Goal: Task Accomplishment & Management: Manage account settings

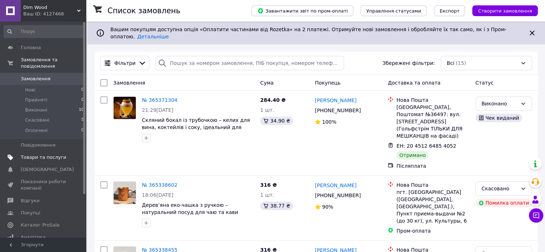
click at [46, 154] on span "Товари та послуги" at bounding box center [44, 157] width 46 height 6
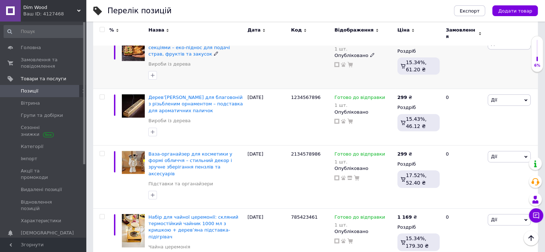
scroll to position [430, 0]
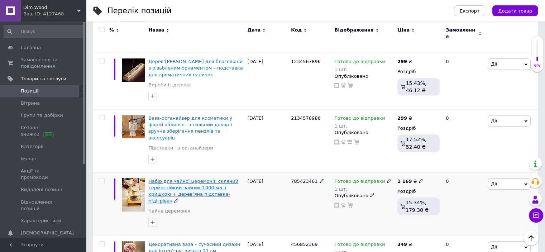
click at [171, 178] on span "Набір для чайної церемонії: скляний термостійкий чайник 1000 мл з кришкою + дер…" at bounding box center [193, 190] width 90 height 25
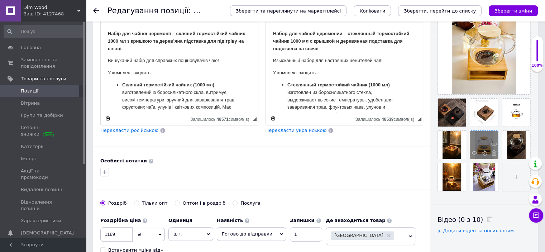
scroll to position [179, 0]
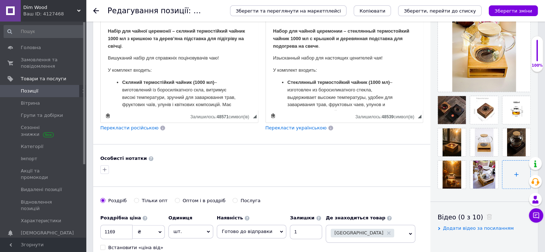
click at [512, 171] on input "file" at bounding box center [516, 175] width 28 height 28
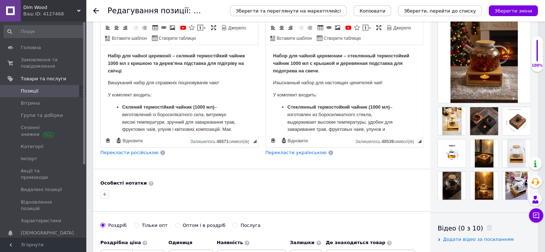
scroll to position [143, 0]
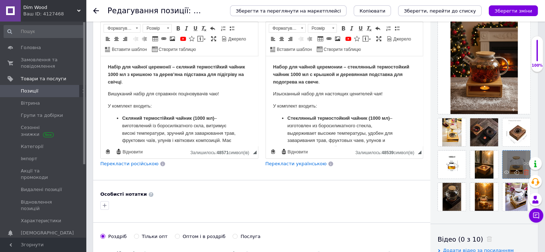
click at [526, 172] on icon at bounding box center [526, 172] width 5 height 5
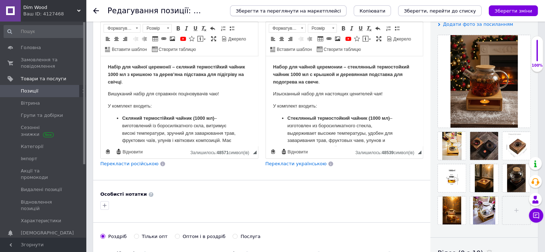
click at [327, 11] on span "Зберегти та переглянути на маркетплейсі" at bounding box center [288, 10] width 105 height 5
click at [419, 10] on button "Зберегти, перейти до списку" at bounding box center [439, 10] width 83 height 11
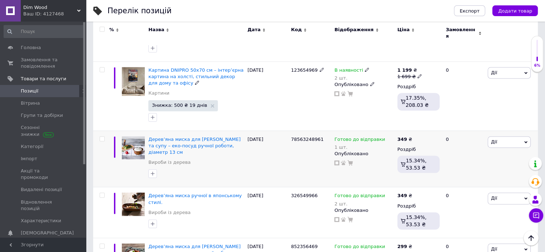
scroll to position [1036, 0]
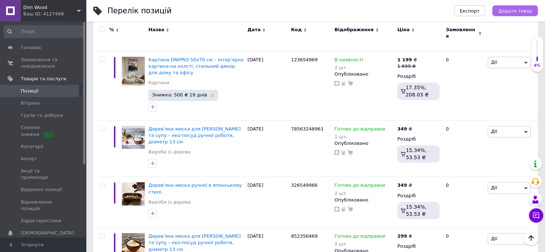
click at [519, 12] on span "Додати товар" at bounding box center [515, 10] width 34 height 5
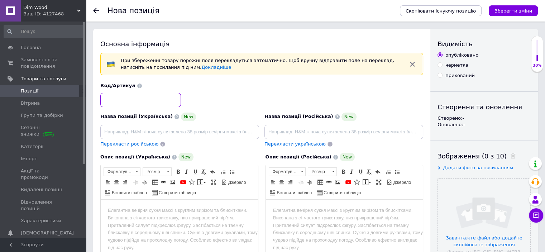
click at [121, 99] on input at bounding box center [140, 100] width 81 height 14
type input "231878961"
click at [106, 209] on html at bounding box center [179, 211] width 157 height 22
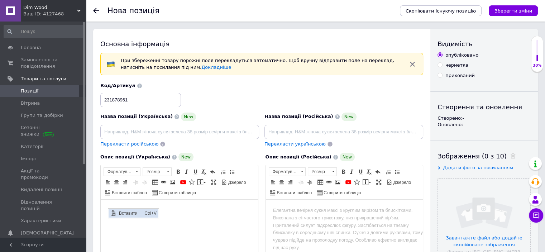
drag, startPoint x: 124, startPoint y: 214, endPoint x: 144, endPoint y: 218, distance: 20.2
click at [124, 214] on span "Вставити" at bounding box center [129, 213] width 25 height 9
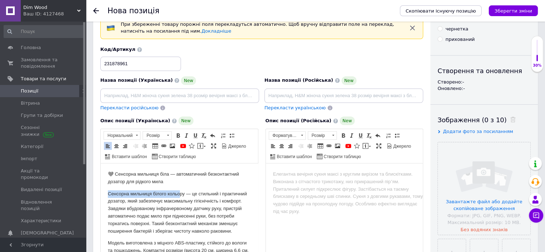
drag, startPoint x: 179, startPoint y: 186, endPoint x: 162, endPoint y: 180, distance: 17.6
click at [112, 176] on p "🩶 Сенсорна мильниця біла — автоматичний безконтактний дозатор для рідкого мила" at bounding box center [179, 178] width 143 height 15
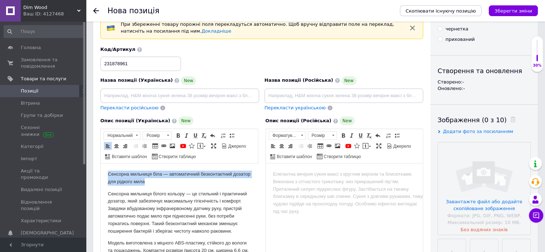
drag, startPoint x: 108, startPoint y: 175, endPoint x: 164, endPoint y: 185, distance: 57.2
click at [164, 185] on p "Сенсорна мильниця біла — автоматичний безконтактний дозатор для рідкого мила" at bounding box center [179, 178] width 143 height 15
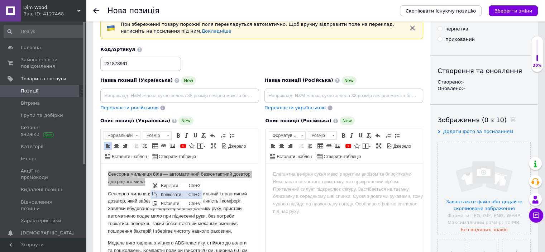
click at [170, 194] on span "Копіювати" at bounding box center [173, 194] width 28 height 9
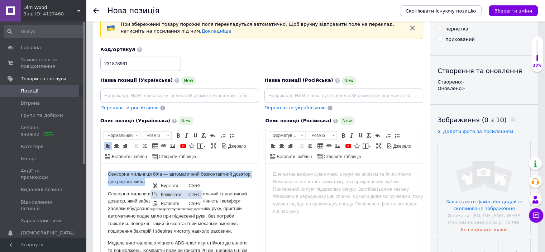
copy p "Сенсорна мильниця біла — автоматичний безконтактний дозатор для рідкого мила"
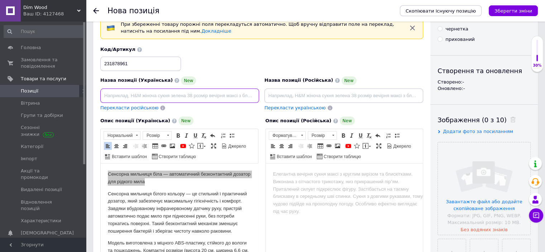
click at [106, 95] on input at bounding box center [179, 96] width 159 height 14
paste input "Сенсорна мильниця біла — автоматичний безконтактний дозатор для рідкого мила"
type input "Сенсорна мильниця біла — автоматичний безконтактний дозатор для рідкого мила"
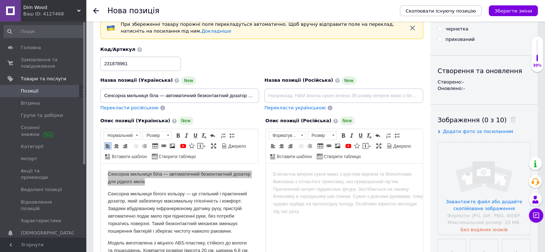
click at [140, 108] on span "Перекласти російською" at bounding box center [129, 107] width 58 height 5
type input "Сенсорная мыльница белая – автоматический бесконтактный дозатор для жидкого мыла"
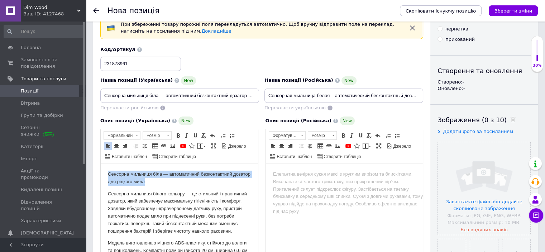
drag, startPoint x: 108, startPoint y: 172, endPoint x: 166, endPoint y: 185, distance: 59.3
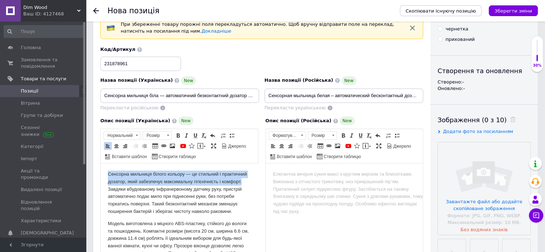
drag, startPoint x: 108, startPoint y: 174, endPoint x: 130, endPoint y: 189, distance: 27.0
click at [130, 189] on p "Сенсорна мильниця білого кольору — це стильний і практичний дозатор, який забез…" at bounding box center [179, 193] width 143 height 45
click at [176, 134] on span at bounding box center [178, 136] width 6 height 6
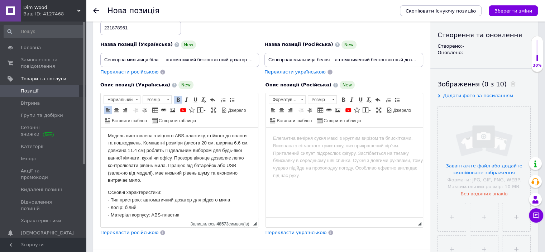
scroll to position [72, 0]
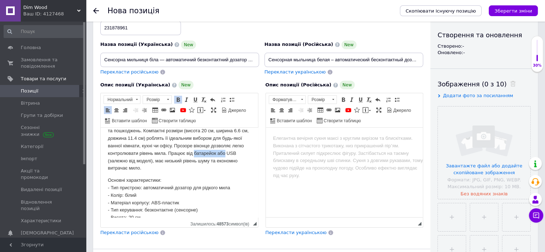
drag, startPoint x: 139, startPoint y: 162, endPoint x: 108, endPoint y: 162, distance: 31.9
click at [108, 162] on html "Сенсорна мильниця білого кольору — це стильний і практичний дозатор, який забез…" at bounding box center [179, 200] width 157 height 289
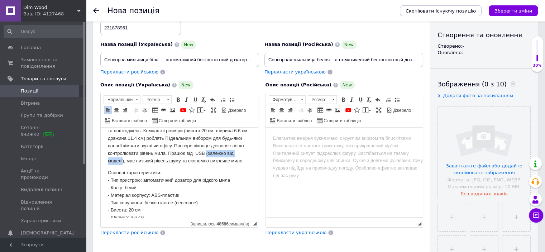
drag, startPoint x: 151, startPoint y: 160, endPoint x: 107, endPoint y: 162, distance: 44.1
click at [107, 162] on html "Сенсорна мильниця білого кольору — це стильний і практичний дозатор, який забез…" at bounding box center [179, 197] width 157 height 282
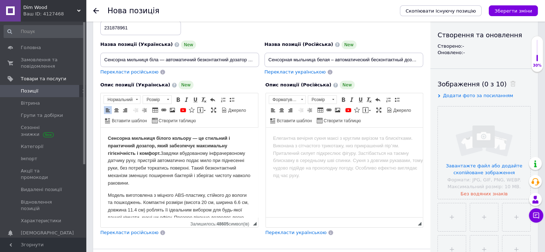
scroll to position [36, 0]
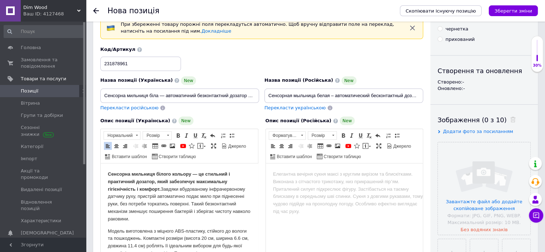
click at [108, 174] on strong "Сенсорна мильниця білого кольору — це стильний і практичний дозатор, який забез…" at bounding box center [169, 181] width 122 height 20
drag, startPoint x: 125, startPoint y: 174, endPoint x: 268, endPoint y: 309, distance: 197.2
click at [125, 174] on span "Вставити" at bounding box center [130, 176] width 25 height 9
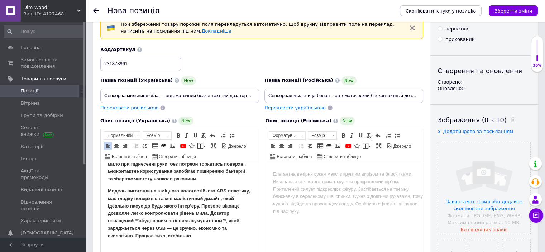
scroll to position [0, 0]
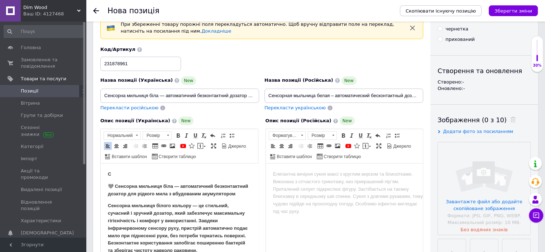
click at [112, 185] on strong "🩶 Сенсорна мильниця біла — автоматичний безконтактний дозатор для рідкого мила …" at bounding box center [178, 189] width 140 height 13
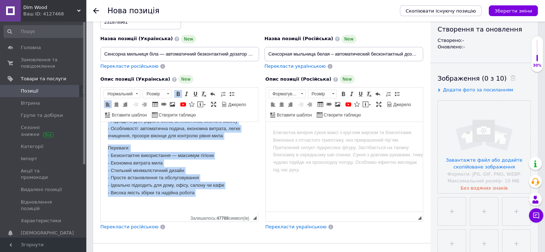
scroll to position [80, 0]
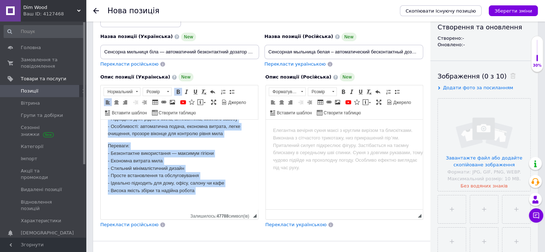
drag, startPoint x: 109, startPoint y: 150, endPoint x: 207, endPoint y: 199, distance: 109.6
click at [178, 91] on span at bounding box center [178, 92] width 6 height 6
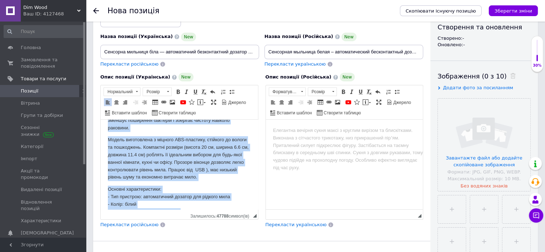
scroll to position [139, 0]
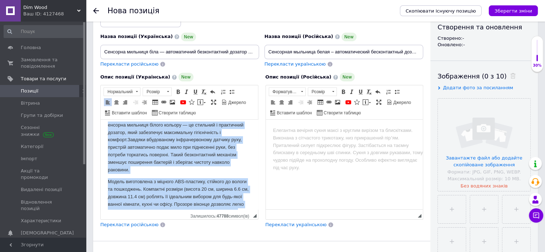
click at [247, 175] on html "Сенсорна мильниця біла — автоматичний безконтактний дозатор для рідкого мила з …" at bounding box center [179, 188] width 157 height 415
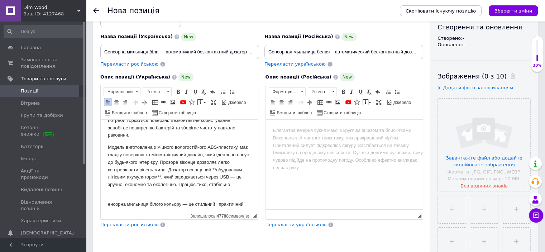
scroll to position [72, 0]
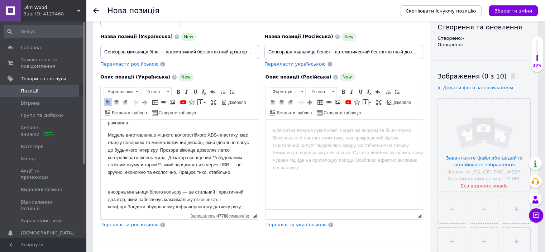
click at [216, 158] on p "Модель виготовлена з міцного вологостійкого ABS-пластику, має гладку поверхню т…" at bounding box center [179, 158] width 143 height 52
click at [161, 166] on p "Модель виготовлена з міцного вологостійкого ABS-пластику, має гладку поверхню т…" at bounding box center [179, 158] width 143 height 52
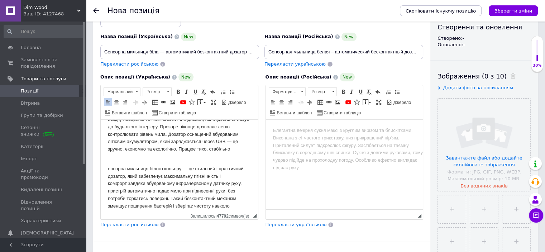
scroll to position [108, 0]
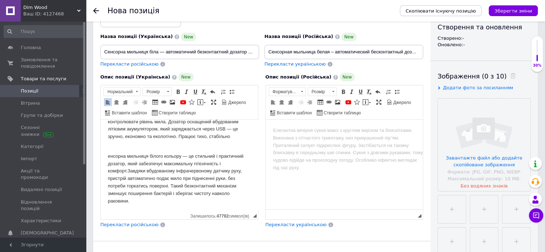
drag, startPoint x: 108, startPoint y: 156, endPoint x: 238, endPoint y: 194, distance: 134.8
click at [238, 194] on p "енсорна мильниця білого кольору — це стильний і практичний дозатор, який забезп…" at bounding box center [179, 179] width 143 height 52
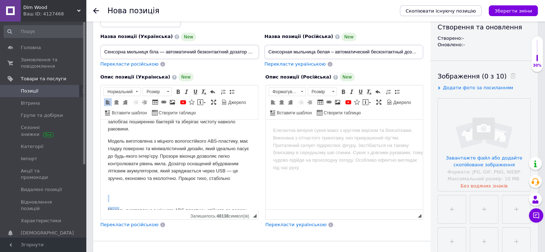
scroll to position [98, 0]
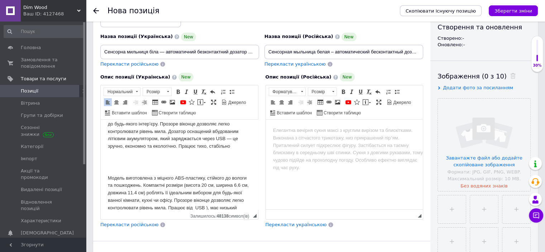
drag, startPoint x: 108, startPoint y: 153, endPoint x: 119, endPoint y: 168, distance: 19.0
click at [119, 168] on p "Редактор, AE5A45E3-40F8-4DA3-BC32-E9C2AF422E9D" at bounding box center [179, 166] width 143 height 8
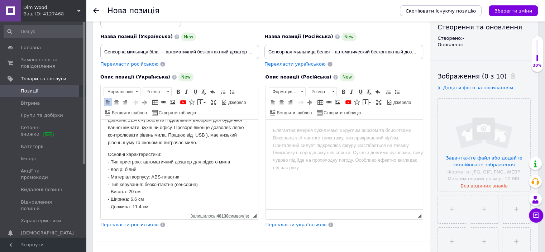
scroll to position [170, 0]
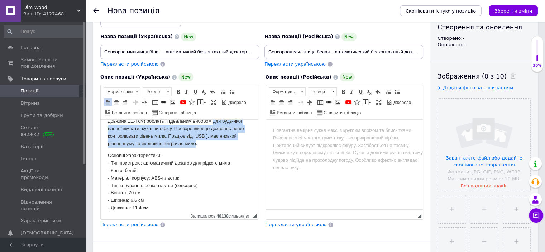
drag, startPoint x: 221, startPoint y: 142, endPoint x: 108, endPoint y: 126, distance: 114.7
click at [108, 126] on html "Сенсорна мильниця біла — автоматичний безконтактний дозатор для рідкого мила з …" at bounding box center [179, 135] width 157 height 370
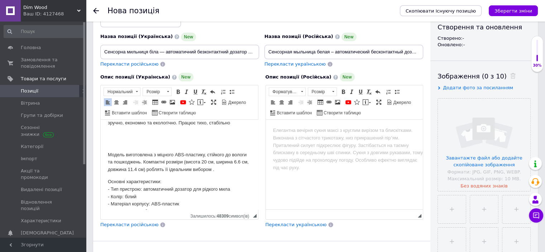
scroll to position [134, 0]
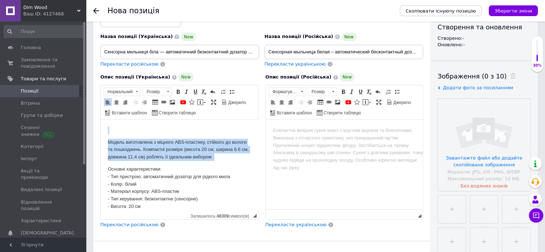
drag, startPoint x: 108, startPoint y: 128, endPoint x: 245, endPoint y: 162, distance: 141.6
click at [245, 162] on html "Сенсорна мильниця біла — автоматичний безконтактний дозатор для рідкого мила з …" at bounding box center [179, 160] width 157 height 348
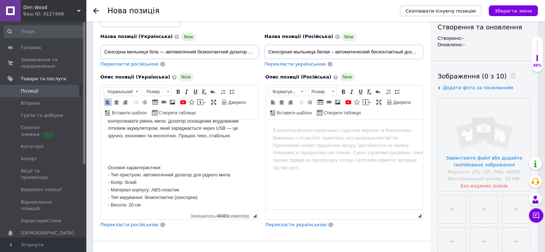
scroll to position [98, 0]
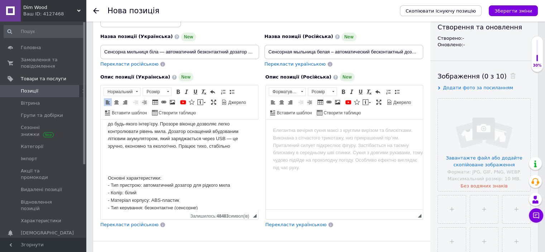
click at [106, 178] on html "Сенсорна мильниця біла — автоматичний безконтактний дозатор для рідкого мила з …" at bounding box center [179, 182] width 157 height 321
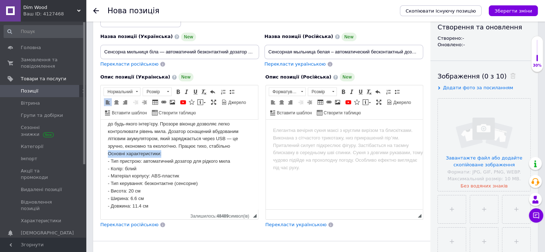
drag, startPoint x: 107, startPoint y: 155, endPoint x: 164, endPoint y: 156, distance: 56.6
click at [164, 156] on html "Сенсорна мильниця біла — автоматичний безконтактний дозатор для рідкого мила з …" at bounding box center [179, 170] width 157 height 297
click at [177, 91] on span at bounding box center [178, 92] width 6 height 6
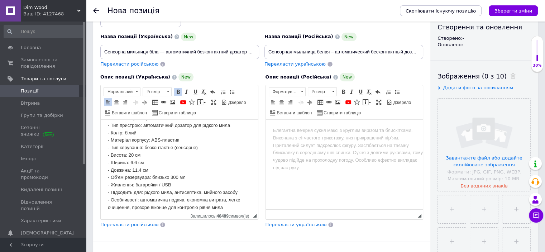
click at [175, 178] on p "Модель виготовлена з міцного вологостійкого ABS-пластику, має гладку поверхню т…" at bounding box center [179, 141] width 143 height 142
drag, startPoint x: 159, startPoint y: 186, endPoint x: 135, endPoint y: 185, distance: 24.4
click at [135, 185] on p "Модель виготовлена з міцного вологостійкого ABS-пластику, має гладку поверхню т…" at bounding box center [179, 141] width 143 height 142
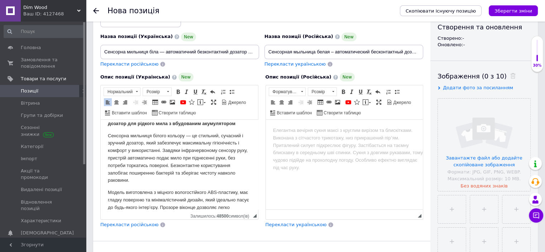
scroll to position [0, 0]
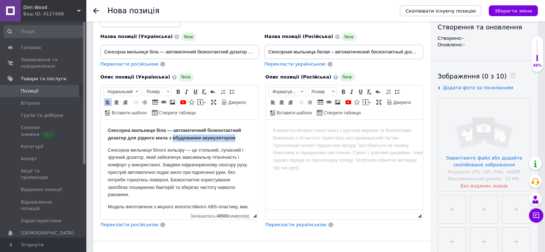
drag, startPoint x: 172, startPoint y: 139, endPoint x: 237, endPoint y: 137, distance: 64.2
click at [237, 137] on p "Сенсорна мильниця біла — автоматичний безконтактний дозатор для рідкого мила з …" at bounding box center [179, 134] width 143 height 15
drag, startPoint x: 228, startPoint y: 140, endPoint x: 330, endPoint y: 259, distance: 156.3
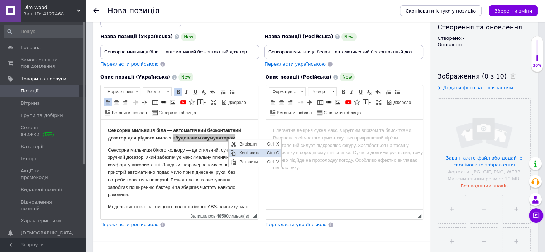
click at [243, 152] on span "Копіювати" at bounding box center [251, 153] width 28 height 9
copy strong "вбудованим акумулятором"
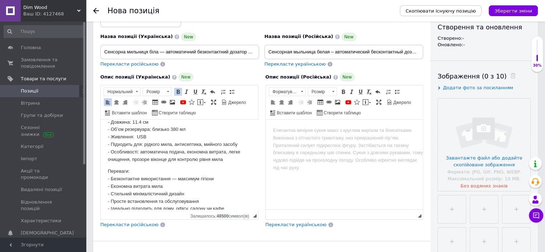
scroll to position [171, 0]
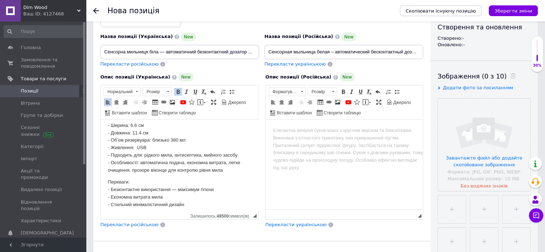
click at [147, 147] on p "Модель виготовлена з міцного вологостійкого ABS-пластику, має гладку поверхню т…" at bounding box center [179, 103] width 143 height 142
click at [165, 149] on span "Вставити" at bounding box center [168, 150] width 25 height 9
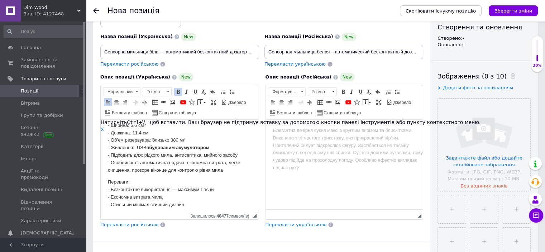
click at [146, 147] on p "Модель виготовлена з міцного вологостійкого ABS-пластику, має гладку поверхню т…" at bounding box center [179, 103] width 143 height 142
click at [176, 148] on strong "вбудованим акумулятором" at bounding box center [179, 147] width 63 height 5
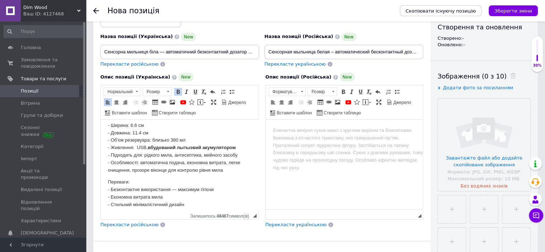
click at [183, 148] on strong "вбудований лытыэвий акумулятором" at bounding box center [192, 147] width 88 height 5
click at [187, 148] on strong "вбудований літыэвий акумулятором" at bounding box center [190, 147] width 85 height 5
click at [187, 148] on strong "вбудований літіэвий акумулятором" at bounding box center [189, 147] width 83 height 5
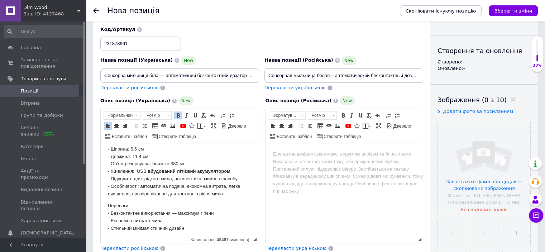
scroll to position [44, 0]
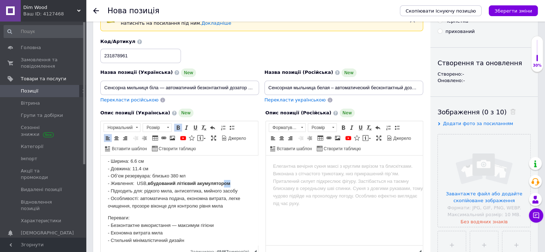
drag, startPoint x: 230, startPoint y: 184, endPoint x: 226, endPoint y: 184, distance: 3.6
click at [225, 184] on strong "вбудований літієвий акумулятором" at bounding box center [189, 183] width 83 height 5
drag, startPoint x: 224, startPoint y: 183, endPoint x: 148, endPoint y: 182, distance: 75.6
click at [148, 182] on strong "вбудований літієвий акумулятор" at bounding box center [186, 183] width 76 height 5
click at [178, 127] on span at bounding box center [178, 128] width 6 height 6
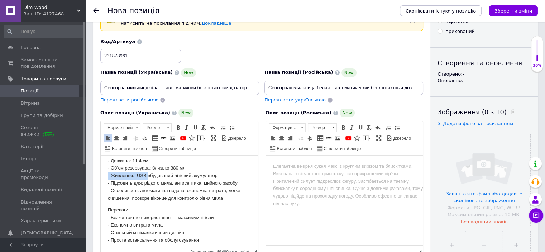
scroll to position [171, 0]
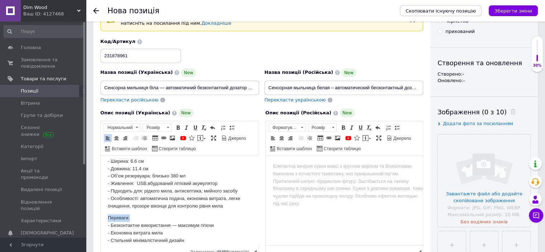
drag, startPoint x: 129, startPoint y: 218, endPoint x: 105, endPoint y: 216, distance: 24.1
click at [105, 216] on html "Сенсорна мильниця біла — автоматичний безконтактний дозатор для рідкого мила з …" at bounding box center [179, 133] width 157 height 297
click at [178, 127] on span at bounding box center [178, 128] width 6 height 6
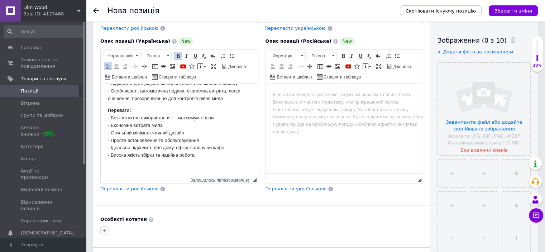
scroll to position [152, 0]
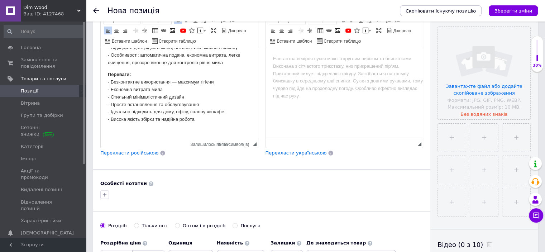
click at [139, 152] on span "Перекласти російською" at bounding box center [129, 152] width 58 height 5
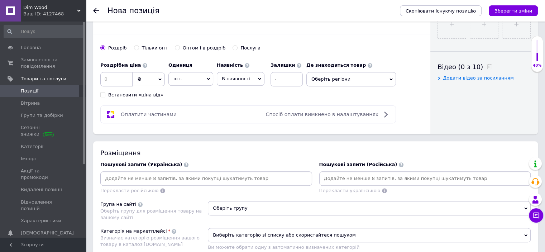
scroll to position [331, 0]
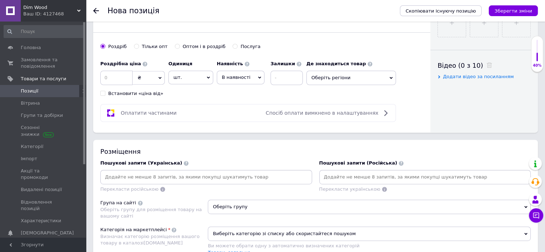
click at [106, 177] on input at bounding box center [206, 177] width 209 height 11
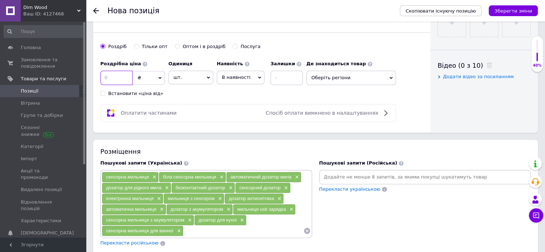
click at [106, 75] on input at bounding box center [116, 78] width 32 height 14
type input "546"
click at [285, 77] on input at bounding box center [287, 78] width 32 height 14
type input "1"
click at [392, 78] on icon at bounding box center [391, 77] width 3 height 3
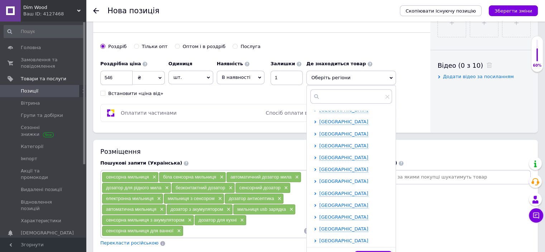
scroll to position [108, 0]
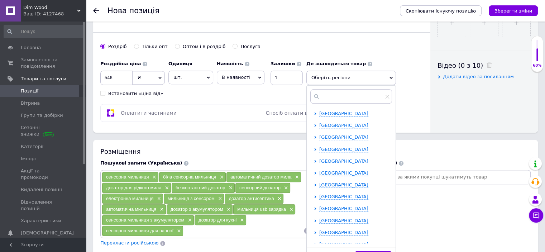
click at [337, 158] on span "[GEOGRAPHIC_DATA]" at bounding box center [343, 160] width 49 height 5
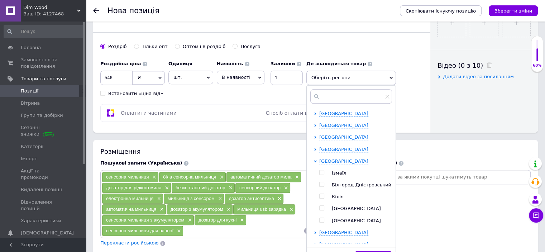
click at [321, 206] on input "checkbox" at bounding box center [321, 208] width 5 height 5
checkbox input "true"
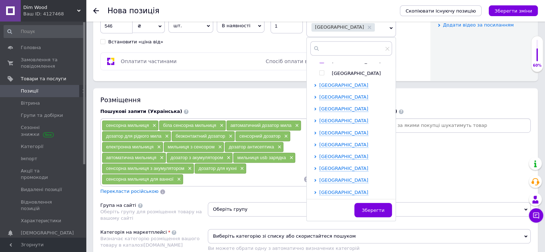
scroll to position [474, 0]
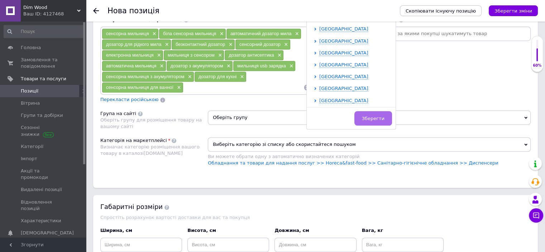
click at [376, 116] on span "Зберегти" at bounding box center [373, 118] width 23 height 5
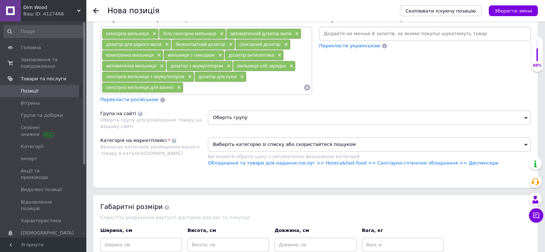
click at [136, 97] on span "Перекласти російською" at bounding box center [129, 99] width 58 height 5
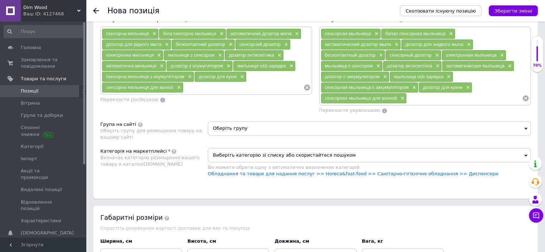
click at [527, 127] on icon at bounding box center [525, 128] width 3 height 3
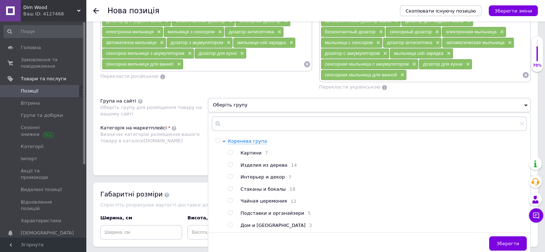
scroll to position [510, 0]
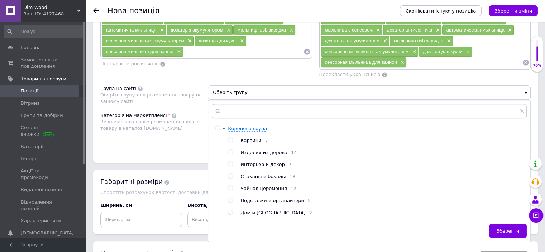
click at [229, 211] on input "radio" at bounding box center [230, 212] width 5 height 5
radio input "true"
click at [499, 233] on button "Зберегти" at bounding box center [508, 231] width 38 height 14
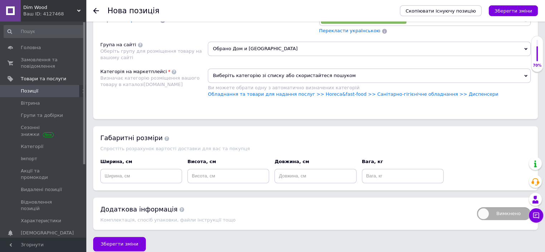
scroll to position [558, 0]
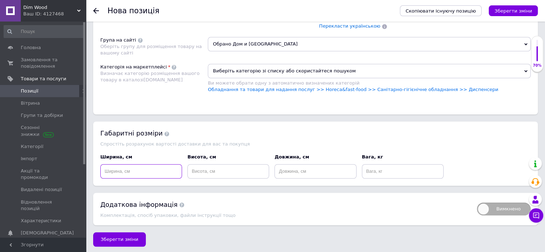
click at [110, 170] on input at bounding box center [141, 171] width 82 height 14
type input "11.4"
click at [203, 170] on input at bounding box center [228, 171] width 82 height 14
type input "20"
click at [281, 170] on input at bounding box center [316, 171] width 82 height 14
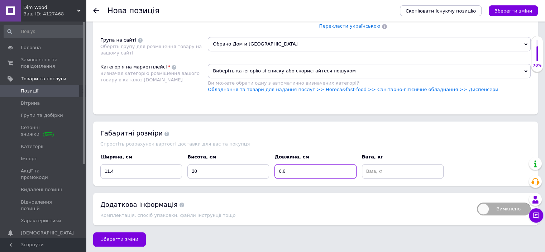
type input "6.6"
click at [369, 166] on input at bounding box center [403, 171] width 82 height 14
type input "0.300"
click at [438, 87] on link "Обладнання та товари для надання послуг >> Horeca&fast-food >> Санітарно-гігієн…" at bounding box center [353, 89] width 290 height 5
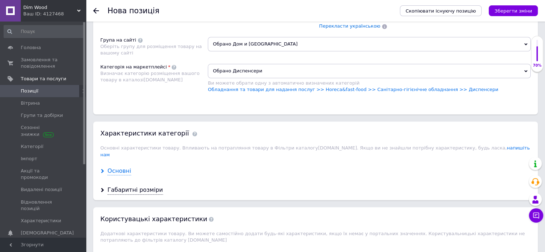
click at [121, 167] on div "Основні" at bounding box center [120, 171] width 24 height 8
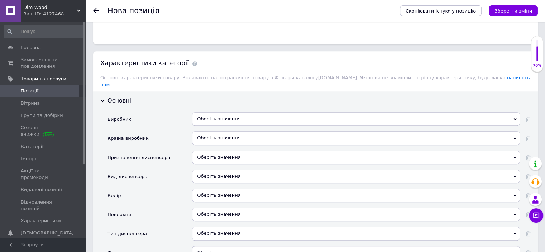
scroll to position [630, 0]
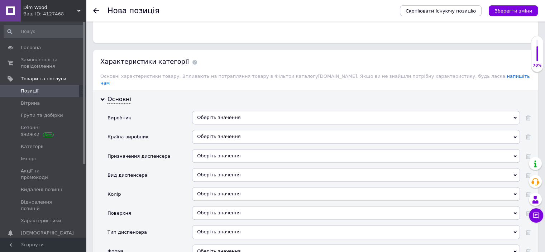
click at [220, 111] on div "Оберіть значення" at bounding box center [356, 118] width 328 height 14
click at [149, 130] on div "Країна виробник" at bounding box center [150, 139] width 85 height 19
click at [198, 130] on div "Оберіть значення" at bounding box center [356, 137] width 328 height 14
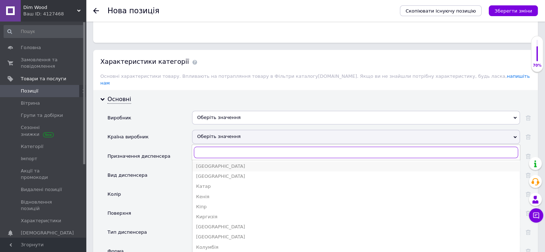
scroll to position [653, 0]
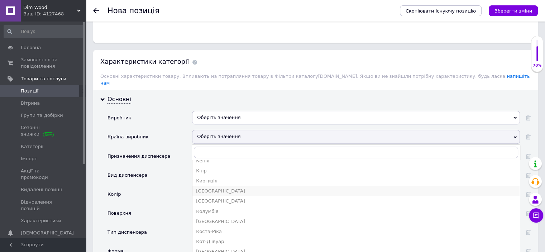
click at [207, 188] on div "[GEOGRAPHIC_DATA]" at bounding box center [356, 191] width 320 height 6
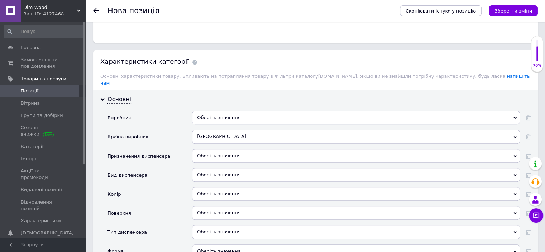
click at [208, 149] on div "Оберіть значення" at bounding box center [356, 156] width 328 height 14
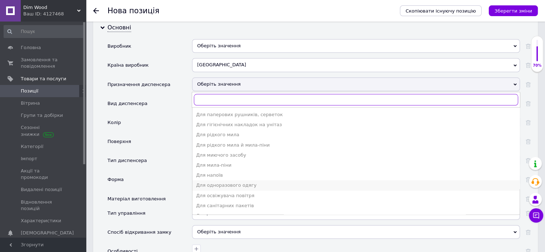
scroll to position [0, 0]
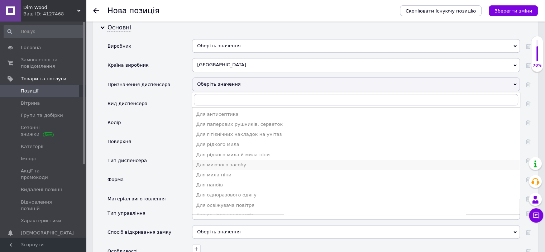
click at [242, 162] on div "Для миючого засобу" at bounding box center [356, 165] width 320 height 6
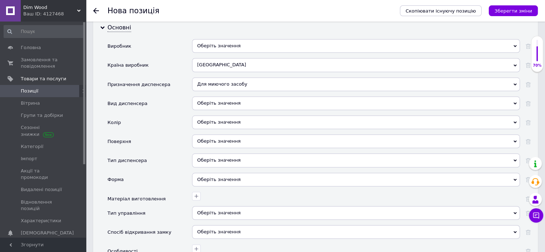
click at [204, 96] on div "Оберіть значення" at bounding box center [356, 103] width 328 height 14
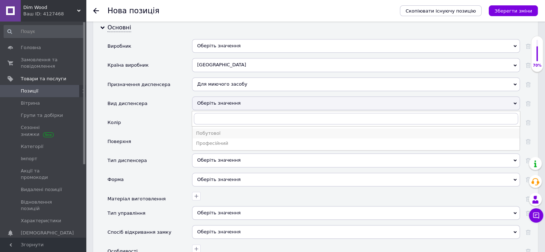
click at [201, 130] on div "Побутової" at bounding box center [356, 133] width 320 height 6
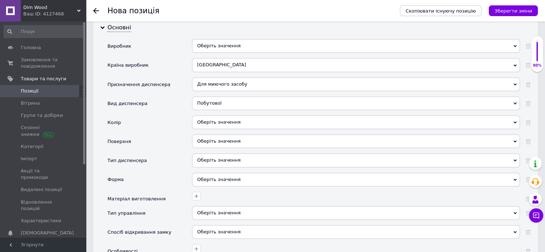
click at [205, 115] on div "Оберіть значення" at bounding box center [356, 122] width 328 height 14
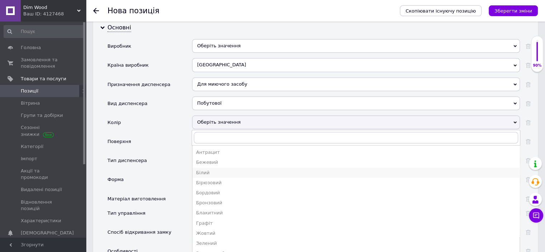
click at [205, 170] on div "Білий" at bounding box center [356, 173] width 320 height 6
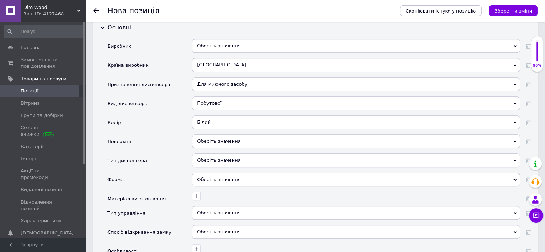
click at [206, 134] on div "Оберіть значення" at bounding box center [356, 141] width 328 height 14
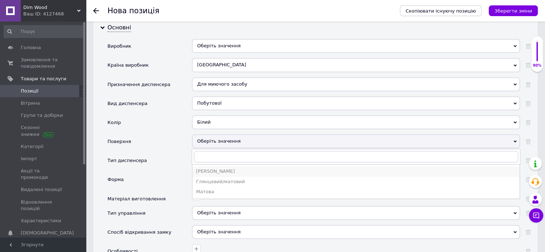
click at [206, 168] on div "[PERSON_NAME]" at bounding box center [356, 171] width 320 height 6
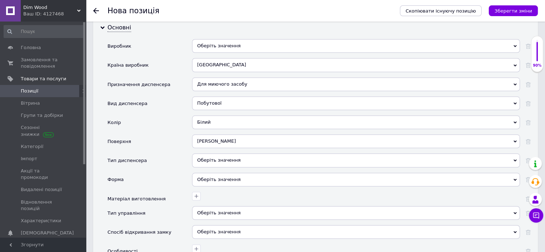
click at [199, 153] on div "Оберіть значення" at bounding box center [356, 160] width 328 height 14
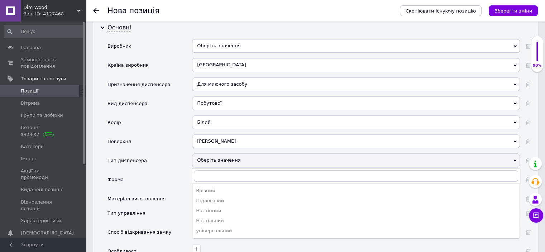
drag, startPoint x: 204, startPoint y: 220, endPoint x: 205, endPoint y: 215, distance: 5.1
click at [204, 228] on div "універсальний" at bounding box center [356, 231] width 320 height 6
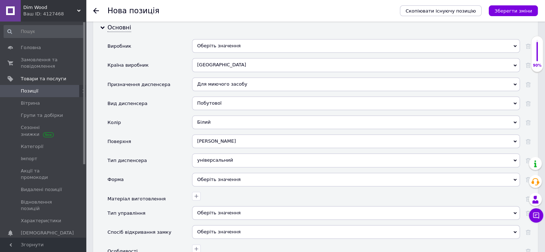
scroll to position [738, 0]
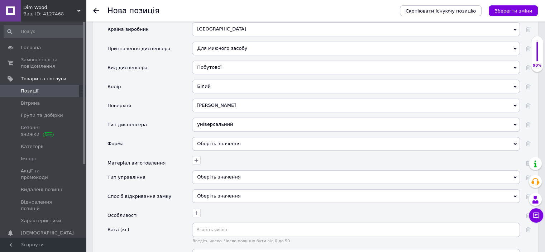
click at [200, 137] on div "Оберіть значення" at bounding box center [356, 144] width 328 height 14
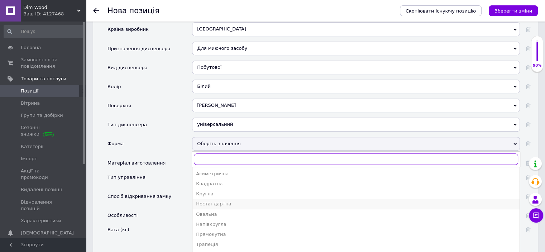
scroll to position [773, 0]
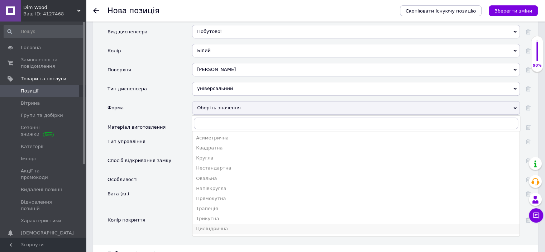
click at [214, 225] on div "Циліндрична" at bounding box center [356, 228] width 320 height 6
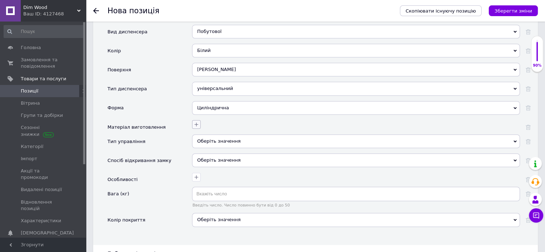
click at [195, 121] on icon "button" at bounding box center [197, 124] width 6 height 6
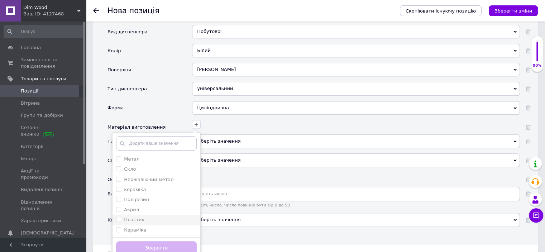
click at [118, 217] on input "Пластик" at bounding box center [118, 219] width 5 height 5
checkbox input "true"
click at [146, 241] on button "Зберегти" at bounding box center [156, 248] width 81 height 14
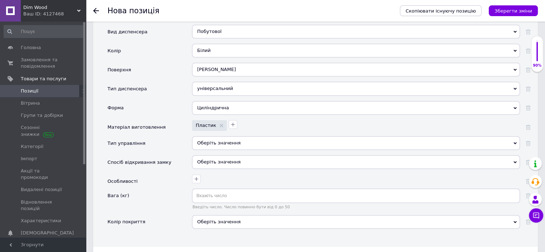
click at [208, 136] on div "Оберіть значення" at bounding box center [356, 143] width 328 height 14
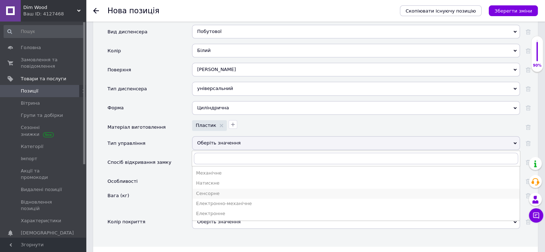
click at [209, 190] on div "Сенсорне" at bounding box center [356, 193] width 320 height 6
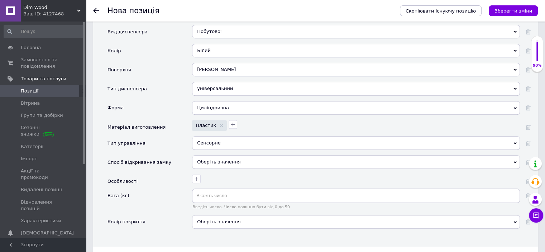
click at [201, 155] on div "Оберіть значення" at bounding box center [356, 162] width 328 height 14
click at [171, 155] on div "Спосіб відкривання замку" at bounding box center [150, 164] width 85 height 19
click at [201, 189] on input "text" at bounding box center [356, 196] width 328 height 14
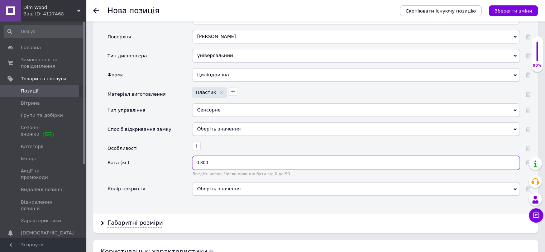
scroll to position [845, 0]
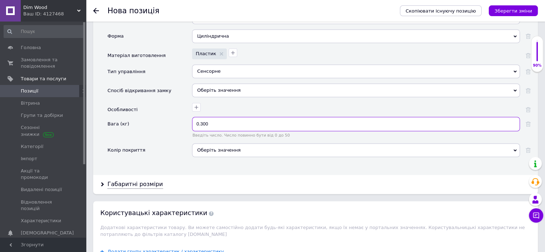
type input "0.300"
click at [226, 143] on div "Оберіть значення" at bounding box center [356, 150] width 328 height 14
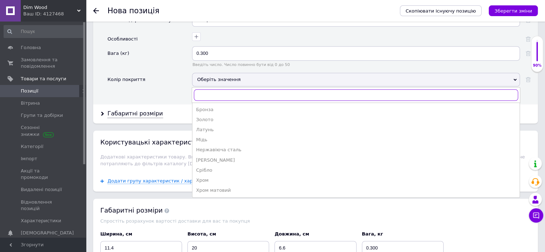
scroll to position [917, 0]
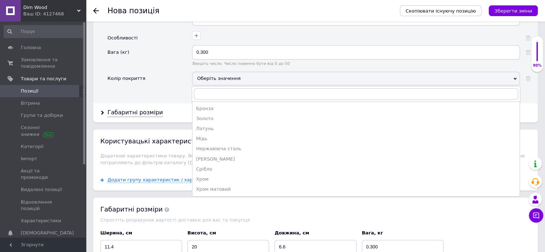
click at [161, 52] on div "Вага (кг)" at bounding box center [150, 58] width 85 height 26
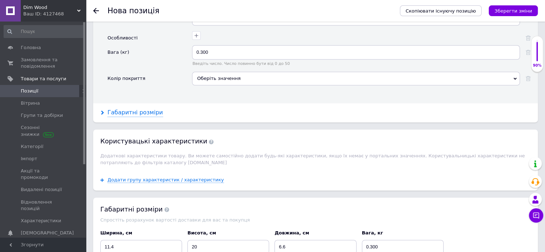
click at [142, 109] on div "Габаритні розміри" at bounding box center [136, 113] width 56 height 8
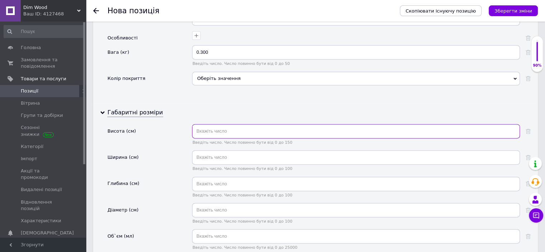
click at [200, 124] on input "text" at bounding box center [356, 131] width 328 height 14
type input "20"
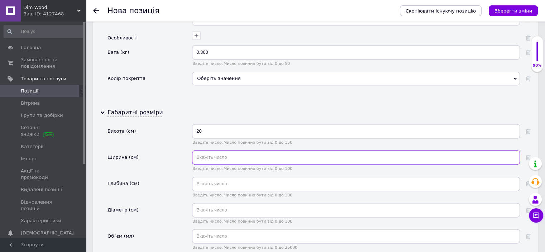
click at [201, 150] on input "text" at bounding box center [356, 157] width 328 height 14
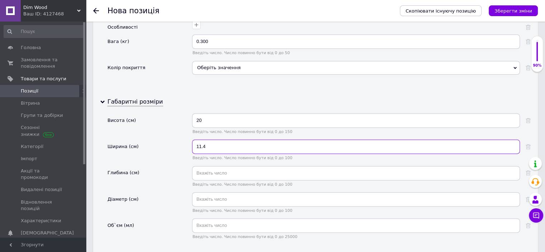
scroll to position [988, 0]
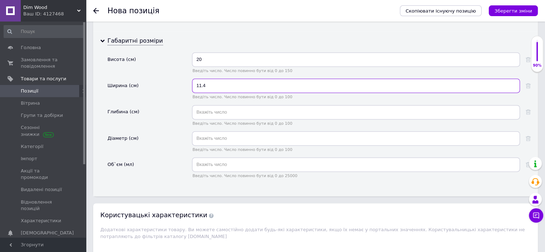
type input "11.4"
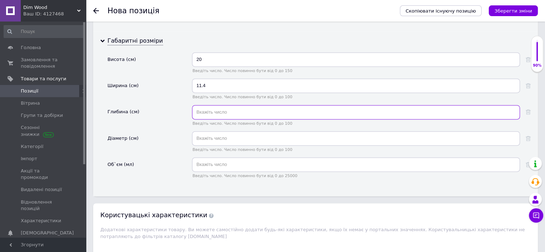
click at [196, 105] on input "text" at bounding box center [356, 112] width 328 height 14
type input "6.6"
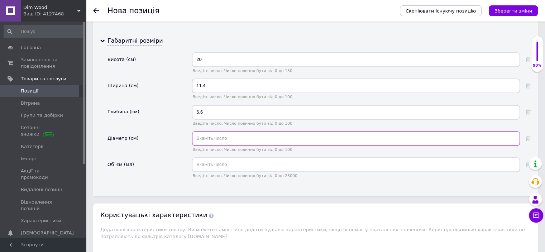
click at [209, 131] on input "text" at bounding box center [356, 138] width 328 height 14
type input "6.6"
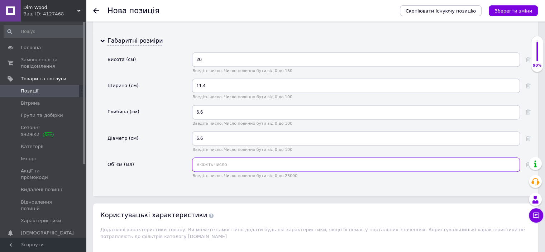
click at [206, 157] on input "text" at bounding box center [356, 164] width 328 height 14
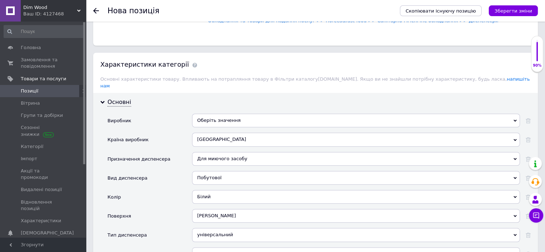
scroll to position [699, 0]
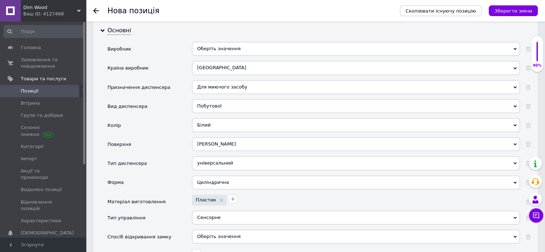
type input "380"
click at [225, 176] on div "Циліндрична" at bounding box center [356, 183] width 328 height 14
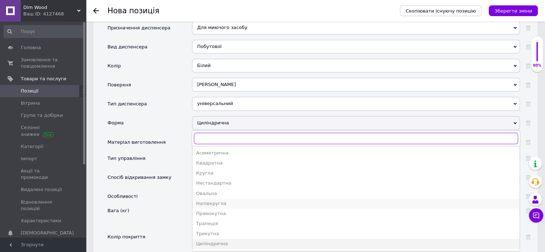
scroll to position [770, 0]
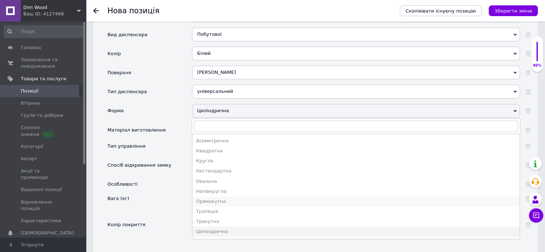
click at [216, 198] on div "Прямокутна" at bounding box center [356, 201] width 320 height 6
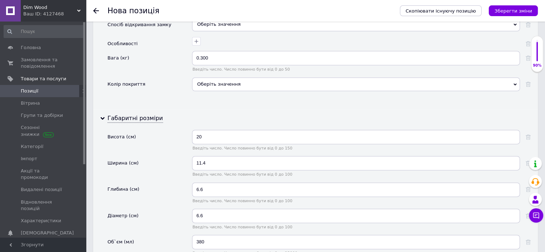
scroll to position [950, 0]
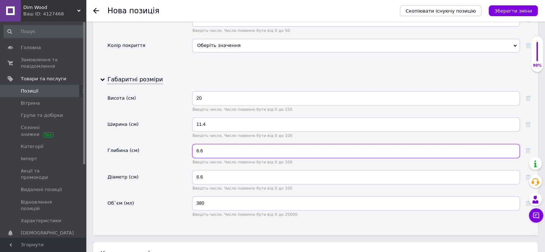
drag, startPoint x: 202, startPoint y: 139, endPoint x: 194, endPoint y: 138, distance: 8.3
click at [194, 144] on input "6.6" at bounding box center [356, 151] width 328 height 14
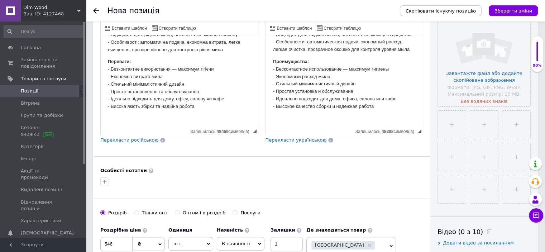
scroll to position [161, 0]
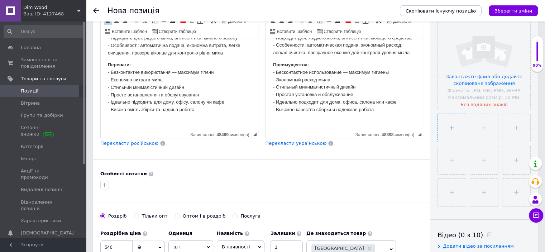
type input "20"
click at [454, 132] on input "file" at bounding box center [452, 128] width 28 height 28
type input "C:\fakepath\Gemini_Generated_Image_ny3w1yny3w1yny3w.png"
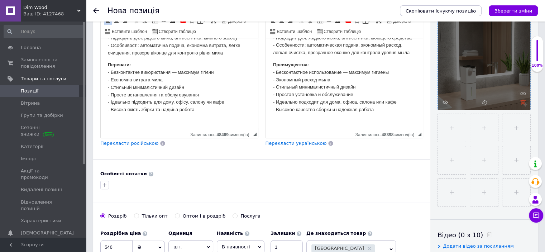
click at [523, 102] on icon at bounding box center [522, 102] width 5 height 5
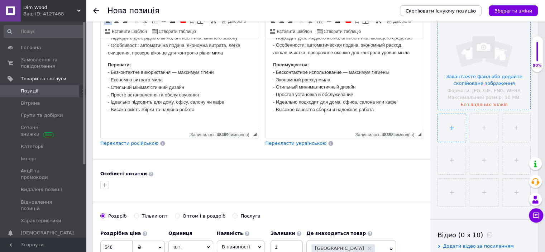
click at [451, 131] on input "file" at bounding box center [452, 128] width 28 height 28
type input "C:\fakepath\fc5ec03a-ff21-47f4-88dd-dcf5791d463c.jpg"
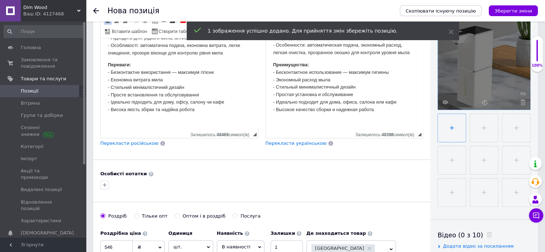
click at [450, 127] on input "file" at bounding box center [452, 128] width 28 height 28
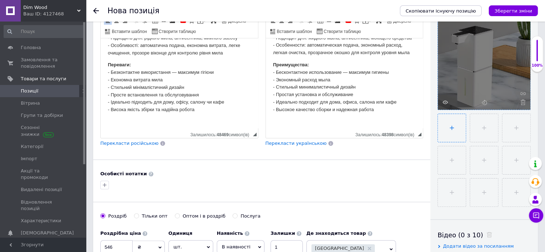
type input "C:\fakepath\d2cf5f93-2d08-43e9-8b7a-b4b2a7c3867f (1).jpg"
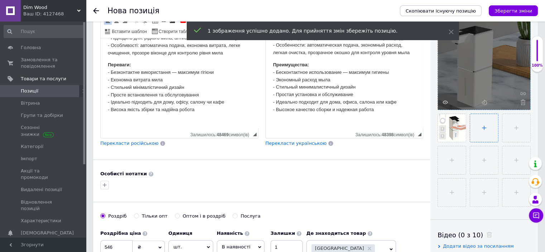
click at [486, 132] on input "file" at bounding box center [484, 128] width 28 height 28
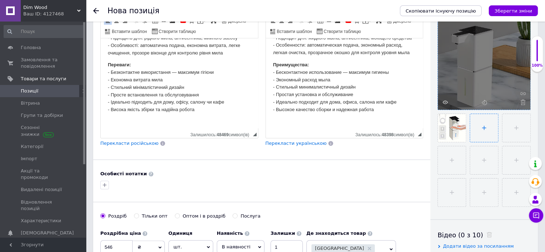
type input "C:\fakepath\58092e08-8d71-11ef-81a6-0a580a661a02 (1).jpg"
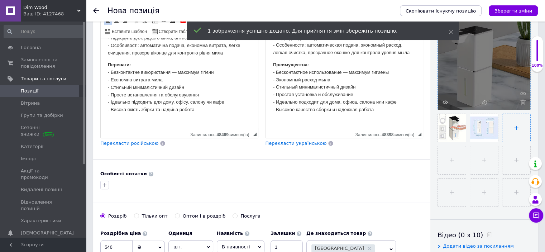
click at [517, 130] on input "file" at bounding box center [516, 128] width 28 height 28
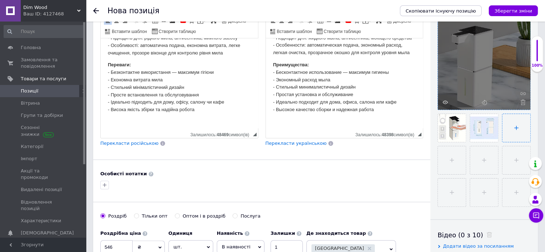
type input "C:\fakepath\5f2051e2-8d73-11ef-8884-0a580a69d24a (1).jpg"
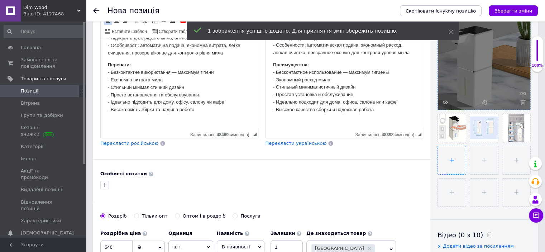
click at [449, 155] on input "file" at bounding box center [452, 160] width 28 height 28
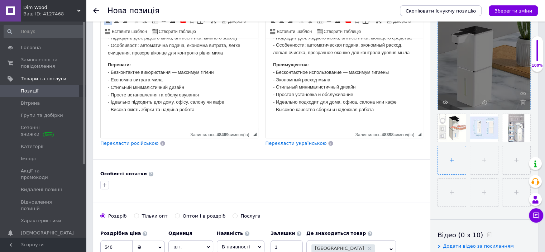
type input "C:\fakepath\43f6bf74-5e8e-47c3-b77f-eeab1e18bab8 (1).jpg"
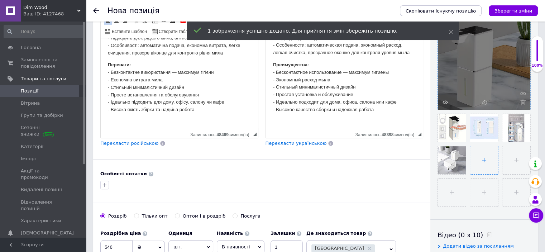
click at [482, 164] on input "file" at bounding box center [484, 160] width 28 height 28
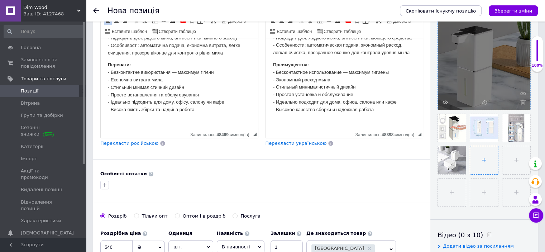
type input "C:\fakepath\19.jpg"
click at [510, 10] on icon "Зберегти зміни" at bounding box center [514, 10] width 38 height 5
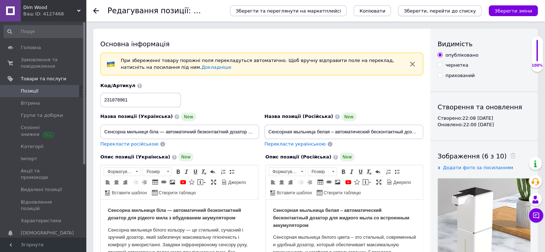
click at [449, 13] on icon "Зберегти, перейти до списку" at bounding box center [440, 10] width 72 height 5
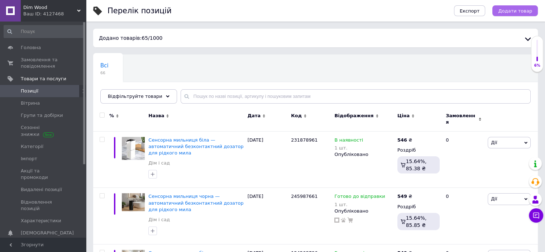
click at [516, 12] on span "Додати товар" at bounding box center [515, 10] width 34 height 5
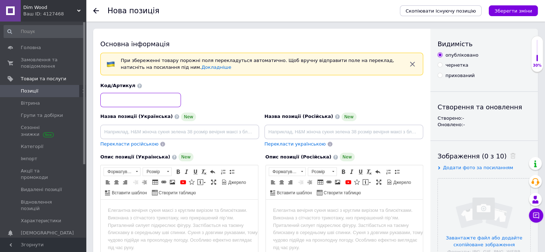
click at [108, 97] on input at bounding box center [140, 100] width 81 height 14
type input "321654789"
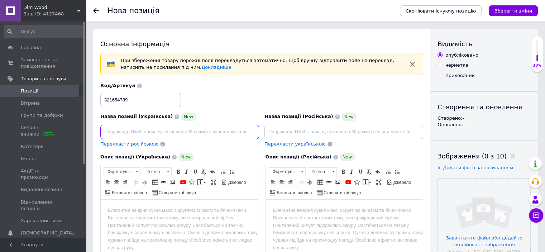
click at [104, 129] on input at bounding box center [179, 132] width 159 height 14
paste input "Дерев’яний LED годинник-куб зі світлого дерева – настільний електронний годинни…"
drag, startPoint x: 210, startPoint y: 131, endPoint x: 175, endPoint y: 129, distance: 34.8
click at [175, 129] on input "Дерев’яний LED годинник-куб зі світлого дерева – настільний електронний годинни…" at bounding box center [179, 132] width 159 height 14
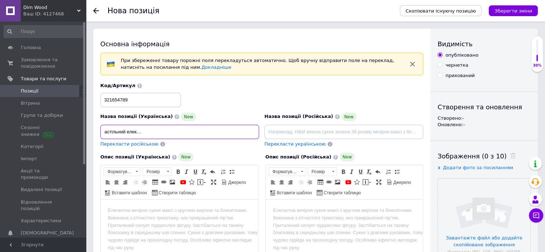
scroll to position [0, 112]
type input "Дерев’яний LED годинник-куб зі світлого дерева – настільний електронний годинни…"
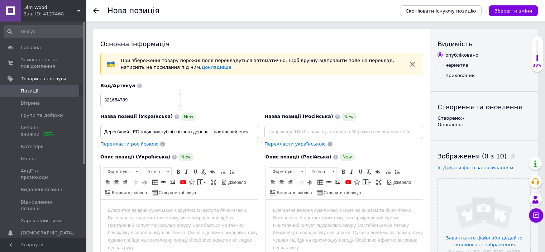
click at [128, 142] on span "Перекласти російською" at bounding box center [129, 143] width 58 height 5
type input "Деревянные LED часы-куб из светлого дерева – настольные электронные часы с терм…"
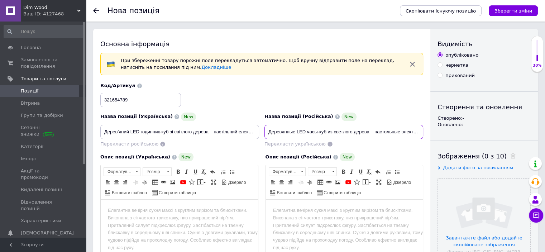
click at [381, 133] on input "Деревянные LED часы-куб из светлого дерева – настольные электронные часы с терм…" at bounding box center [343, 132] width 159 height 14
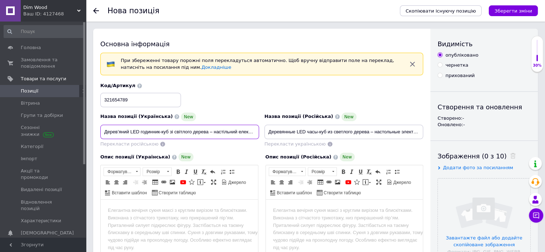
click at [241, 133] on input "Дерев’яний LED годинник-куб зі світлого дерева – настільний електронний годинни…" at bounding box center [179, 132] width 159 height 14
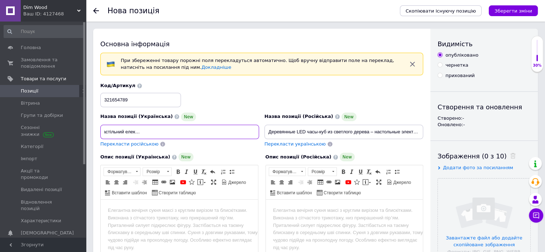
drag, startPoint x: 256, startPoint y: 131, endPoint x: 208, endPoint y: 128, distance: 47.7
click at [208, 128] on input "Дерев’яний LED годинник-куб зі світлого дерева – настільний електронний годинни…" at bounding box center [179, 132] width 159 height 14
type input "Дерев’яний LED годинник-куб зі світлого дерева – настільний електронний годинни…"
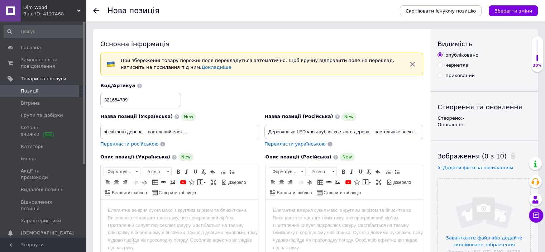
scroll to position [0, 0]
click at [147, 143] on span "Перекласти російською" at bounding box center [129, 143] width 58 height 5
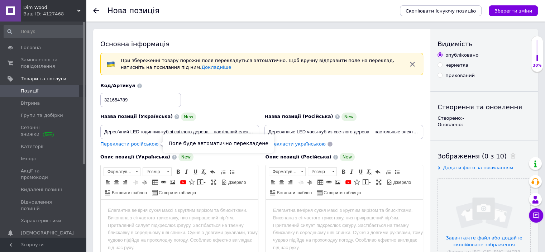
type input "Деревянные LED часы-куб из светлого дерева – настольные электронные часы с терм…"
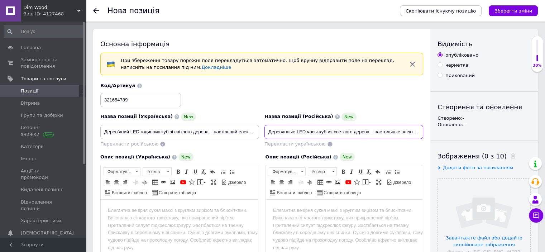
click at [383, 133] on input "Деревянные LED часы-куб из светлого дерева – настольные электронные часы с терм…" at bounding box center [343, 132] width 159 height 14
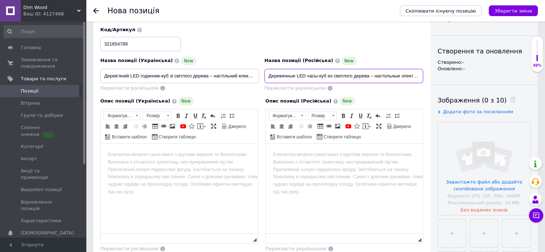
scroll to position [72, 0]
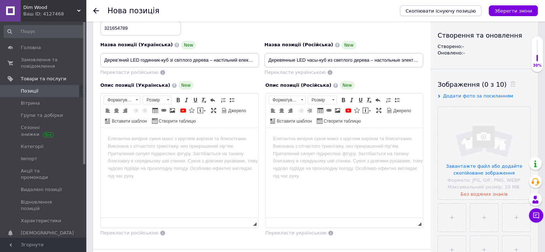
click at [109, 133] on html at bounding box center [179, 139] width 157 height 22
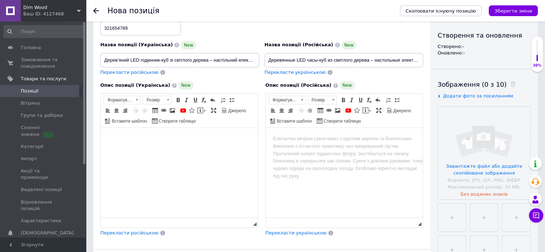
drag, startPoint x: 109, startPoint y: 133, endPoint x: 105, endPoint y: 158, distance: 25.4
click at [105, 150] on html at bounding box center [179, 139] width 157 height 22
drag, startPoint x: 112, startPoint y: 143, endPoint x: 106, endPoint y: 145, distance: 6.5
click at [106, 145] on html at bounding box center [179, 139] width 157 height 22
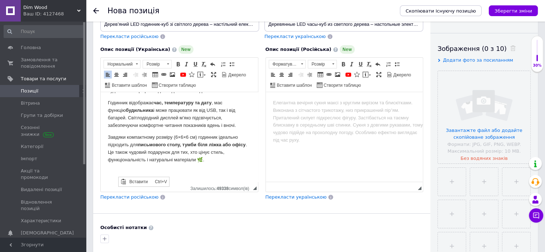
scroll to position [0, 0]
click at [132, 182] on span "Вставити" at bounding box center [139, 181] width 25 height 9
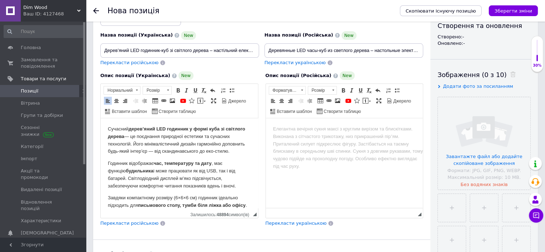
scroll to position [108, 0]
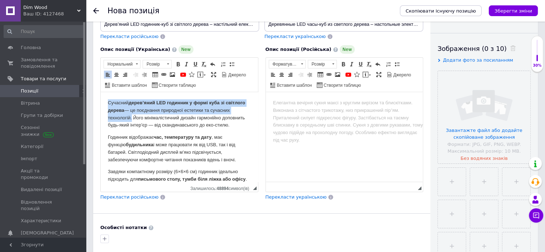
drag, startPoint x: 108, startPoint y: 101, endPoint x: 151, endPoint y: 117, distance: 46.4
click at [151, 117] on p "Сучасний дерев’яний LED годинник у формі куба зі світлого дерева — це поєднання…" at bounding box center [179, 114] width 143 height 30
click at [176, 64] on span at bounding box center [178, 64] width 6 height 6
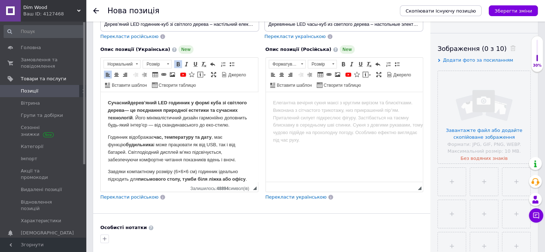
click at [225, 124] on p "Сучасний дерев’яний LED годинник у формі куба зі світлого дерева — це поєднання…" at bounding box center [179, 114] width 143 height 30
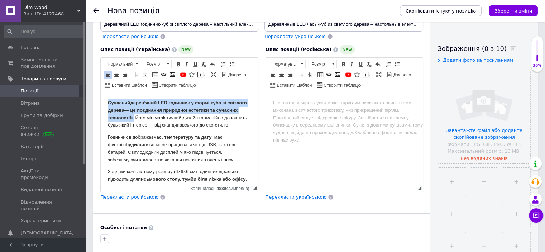
drag, startPoint x: 109, startPoint y: 102, endPoint x: 156, endPoint y: 119, distance: 50.1
click at [156, 119] on p "Сучасний дерев’яний LED годинник у формі куба зі світлого дерева — це поєднання…" at bounding box center [179, 114] width 143 height 30
click at [136, 63] on span at bounding box center [137, 63] width 2 height 1
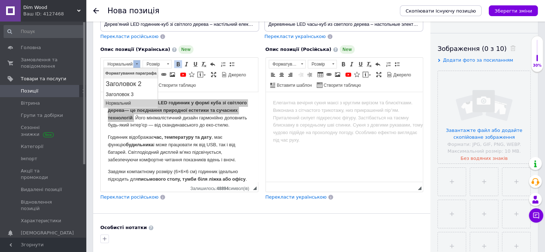
scroll to position [0, 0]
click at [124, 102] on p "Нормальний" at bounding box center [130, 102] width 51 height 5
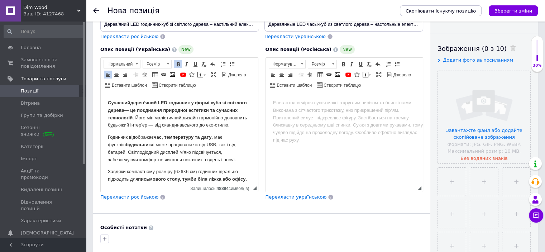
drag, startPoint x: 217, startPoint y: 139, endPoint x: 219, endPoint y: 136, distance: 3.7
click at [216, 139] on body "Сучасний дерев’яний LED годинник у формі куба зі світлого дерева — це поєднання…" at bounding box center [179, 203] width 143 height 208
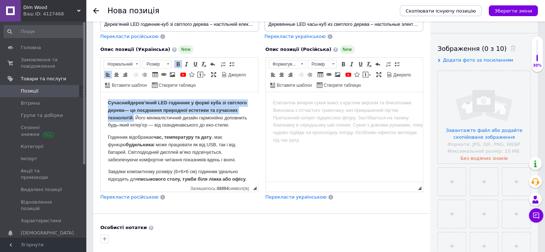
drag, startPoint x: 106, startPoint y: 100, endPoint x: 156, endPoint y: 118, distance: 52.9
click at [156, 118] on html "Сучасний дерев’яний LED годинник у формі куба зі світлого дерева — це поєднання…" at bounding box center [179, 203] width 157 height 222
click at [165, 62] on span at bounding box center [167, 64] width 7 height 8
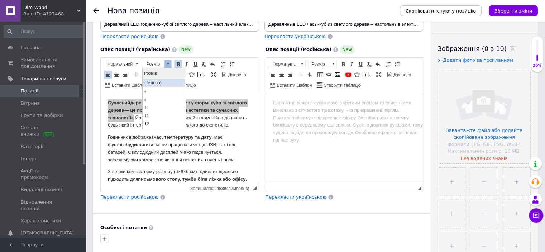
click at [149, 82] on link "(Типово)" at bounding box center [164, 82] width 42 height 8
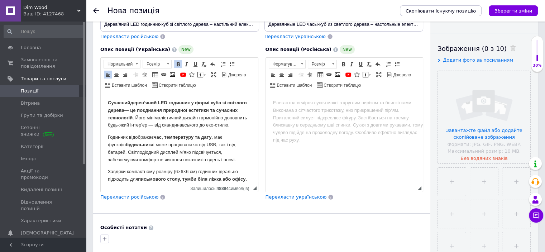
click at [225, 129] on p "Сучасний дерев’яний LED годинник у формі куба зі світлого дерева — це поєднання…" at bounding box center [179, 114] width 143 height 30
click at [194, 102] on strong "дерев’яний LED годинник у формі куба зі світлого дерева" at bounding box center [177, 106] width 139 height 13
click at [169, 63] on span at bounding box center [167, 64] width 7 height 8
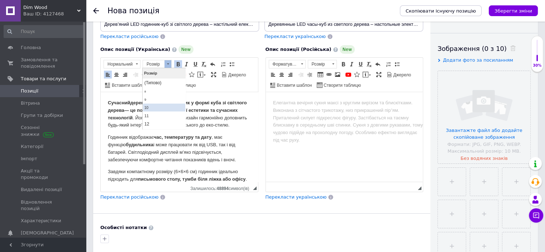
click at [153, 107] on link "10" at bounding box center [164, 107] width 42 height 8
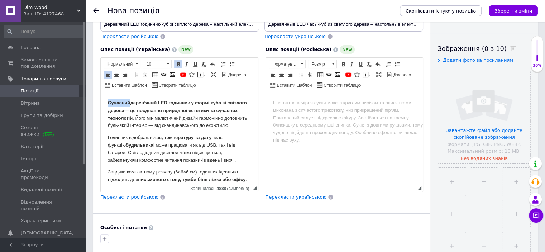
drag, startPoint x: 130, startPoint y: 101, endPoint x: 103, endPoint y: 96, distance: 27.3
click at [103, 96] on html "Сучасний дерев’яний LED годинни ​​​​​​​ к у формі куба зі світлого дерева — це …" at bounding box center [179, 203] width 157 height 223
click at [167, 63] on span at bounding box center [168, 63] width 2 height 1
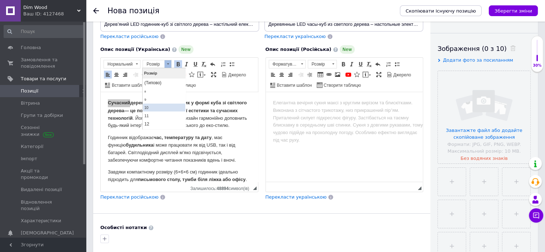
click at [155, 104] on link "10" at bounding box center [164, 107] width 42 height 8
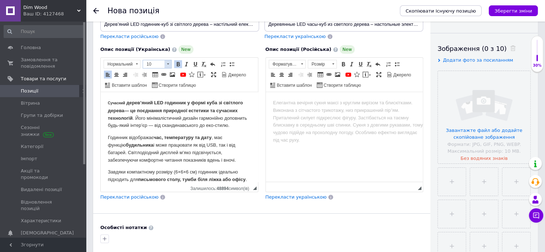
click at [168, 66] on span at bounding box center [167, 64] width 7 height 8
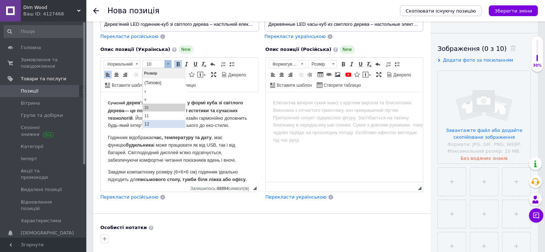
click at [150, 122] on link "12" at bounding box center [164, 124] width 42 height 8
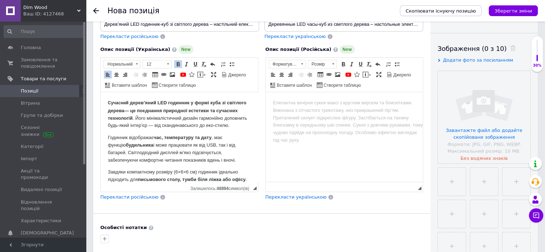
click at [227, 129] on p "Сучасний дерев’яний LED годинни к у формі куба зі світлого дерева — це поєднанн…" at bounding box center [179, 114] width 143 height 30
click at [167, 62] on span at bounding box center [167, 64] width 7 height 8
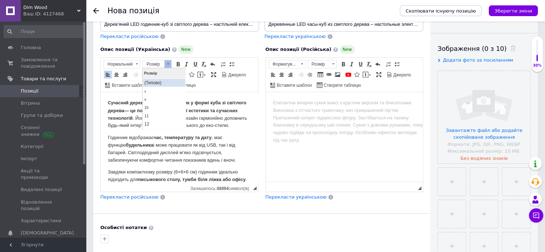
click at [151, 81] on link "(Типово)" at bounding box center [164, 82] width 42 height 8
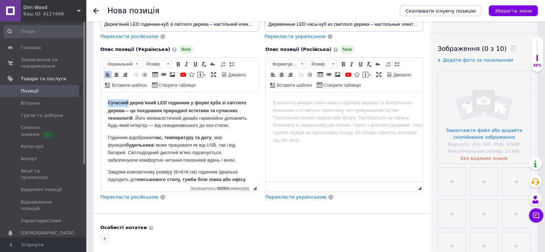
drag, startPoint x: 129, startPoint y: 102, endPoint x: 106, endPoint y: 96, distance: 23.2
click at [106, 96] on html "Сучасний дерев’яний LED годинни к у формі куба зі світлого дерева — це поєднанн…" at bounding box center [179, 203] width 157 height 223
click at [168, 66] on span at bounding box center [167, 64] width 7 height 8
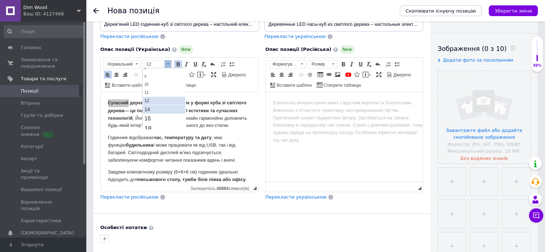
scroll to position [36, 0]
click at [164, 95] on link "14" at bounding box center [164, 96] width 42 height 9
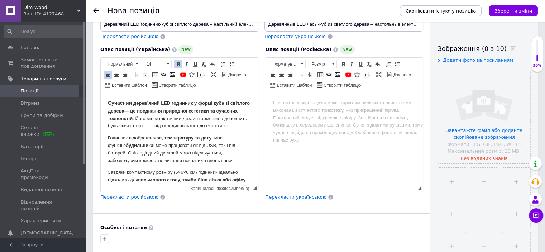
scroll to position [0, 0]
click at [239, 137] on body "Сучасний дерев’яний LED годинни к у формі куба зі світлого дерева — це поєднанн…" at bounding box center [179, 203] width 143 height 209
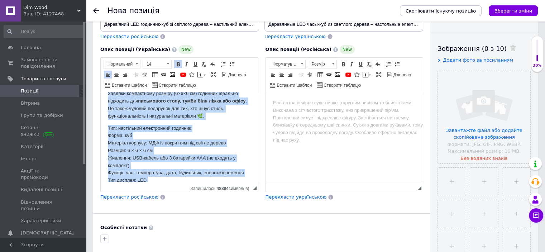
scroll to position [148, 0]
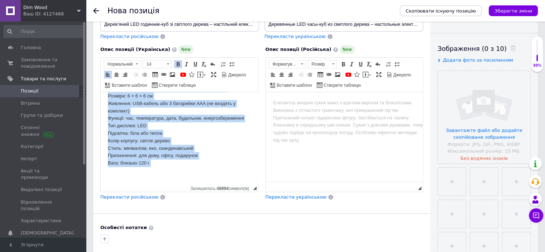
drag, startPoint x: 106, startPoint y: 102, endPoint x: 150, endPoint y: 132, distance: 53.0
click at [152, 167] on html "Сучасний дерев’яний LED годинни к у формі куба зі світлого дерева — це поєднанн…" at bounding box center [179, 70] width 157 height 223
click at [136, 62] on span at bounding box center [136, 64] width 7 height 8
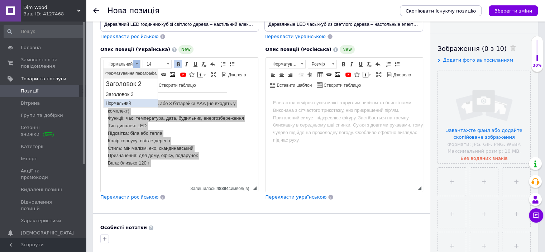
click at [124, 103] on p "Нормальний" at bounding box center [130, 102] width 51 height 5
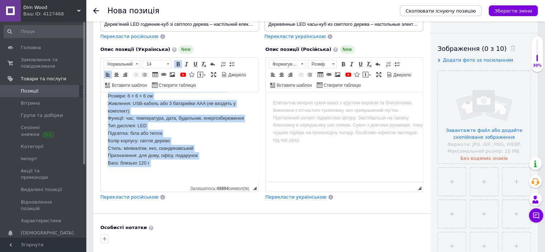
scroll to position [133, 0]
click at [198, 156] on p "Тип: настільний електронний годинник Форма: куб Матеріал корпусу: МДФ із покрит…" at bounding box center [179, 123] width 143 height 104
click at [208, 144] on p "Тип: настільний електронний годинник Форма: куб Матеріал корпусу: МДФ із покрит…" at bounding box center [179, 123] width 143 height 104
click at [237, 100] on p "Тип: настільний електронний годинник Форма: куб Матеріал корпусу: МДФ із покрит…" at bounding box center [179, 123] width 143 height 104
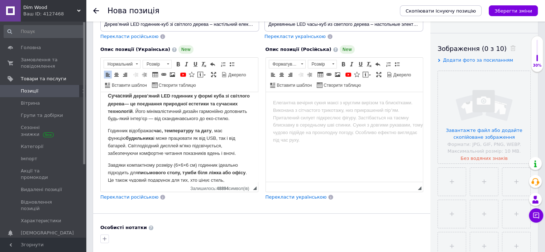
scroll to position [0, 0]
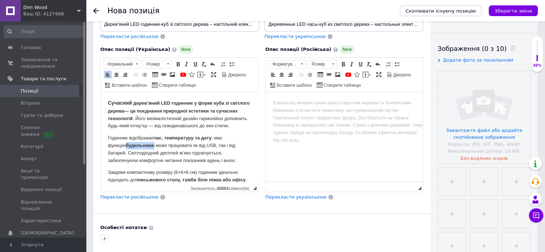
drag, startPoint x: 136, startPoint y: 153, endPoint x: 105, endPoint y: 153, distance: 31.5
click at [105, 153] on html "Сучасний дерев’яний LED годинни к у формі куба зі світлого дерева — це поєднанн…" at bounding box center [179, 203] width 157 height 223
drag, startPoint x: 247, startPoint y: 146, endPoint x: 214, endPoint y: 143, distance: 33.1
click at [214, 143] on html "Сучасний дерев’яний LED годинни к у формі куба зі світлого дерева — це поєднанн…" at bounding box center [179, 203] width 157 height 223
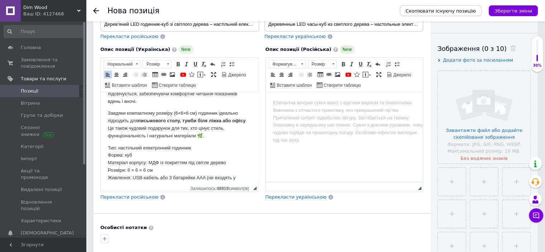
scroll to position [72, 0]
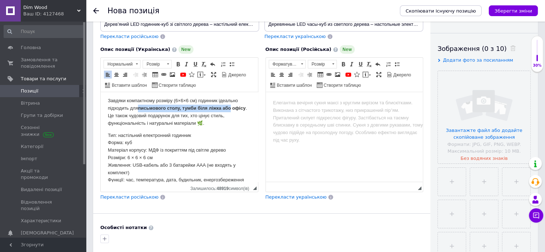
drag, startPoint x: 139, startPoint y: 115, endPoint x: 245, endPoint y: 115, distance: 106.8
click at [245, 115] on html "Сучасний дерев’яний LED годинни к у формі куба зі світлого дерева — це поєднанн…" at bounding box center [179, 131] width 157 height 223
click at [177, 64] on span at bounding box center [178, 64] width 6 height 6
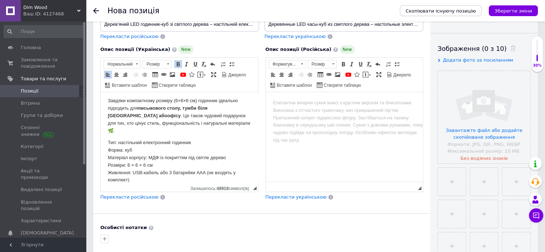
click at [178, 63] on span at bounding box center [178, 64] width 6 height 6
click at [179, 62] on span at bounding box center [178, 64] width 6 height 6
click at [224, 136] on body "Сучасний дерев’яний LED годинни к у формі куба зі світлого дерева — це поєднанн…" at bounding box center [179, 136] width 143 height 216
drag, startPoint x: 140, startPoint y: 113, endPoint x: 233, endPoint y: 114, distance: 93.2
click at [233, 114] on p "Завдяки компактному розміру (6×6×6 см) годинник ідеально підходить для письмово…" at bounding box center [179, 115] width 143 height 37
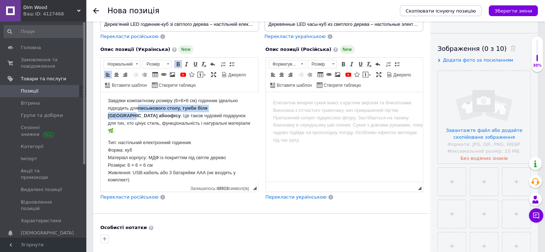
click at [178, 63] on span at bounding box center [178, 64] width 6 height 6
click at [249, 119] on html "Сучасний дерев’яний LED годинни к у формі куба зі світлого дерева — це поєднанн…" at bounding box center [179, 135] width 157 height 230
click at [233, 143] on p "Тип: настільний електронний годинник Форма: куб Матеріал корпусу: МДФ із покрит…" at bounding box center [179, 191] width 143 height 104
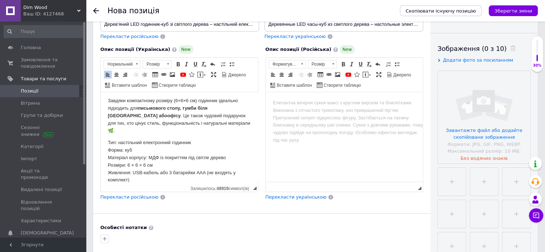
click at [204, 130] on p "Завдяки компактному розміру (6×6×6 см) годинник ідеально підходить для письмово…" at bounding box center [179, 115] width 143 height 37
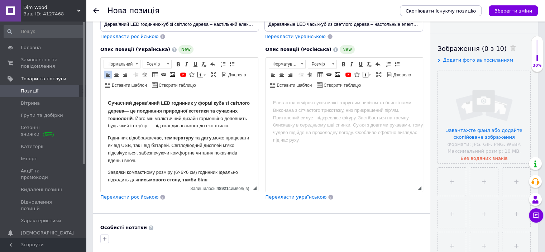
click at [170, 110] on strong "Сучасний дерев’яний LED годинни к у формі куба зі світлого дерева — це поєднанн…" at bounding box center [179, 110] width 142 height 21
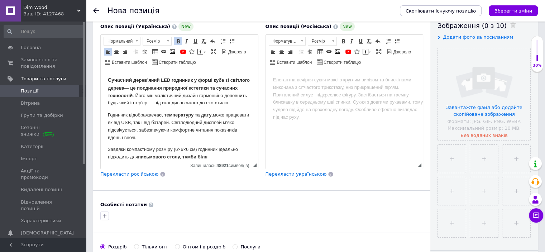
scroll to position [143, 0]
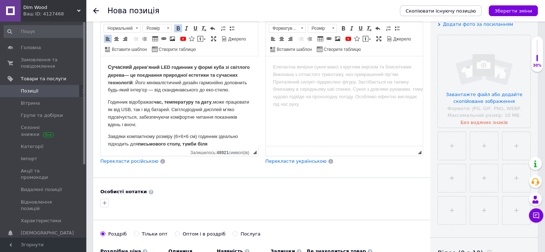
click at [147, 160] on span "Перекласти російською" at bounding box center [129, 160] width 58 height 5
click at [128, 160] on span "Перекласти російською" at bounding box center [129, 160] width 58 height 5
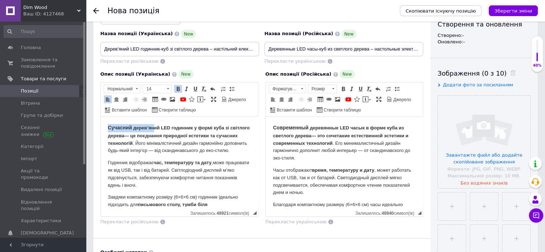
scroll to position [72, 0]
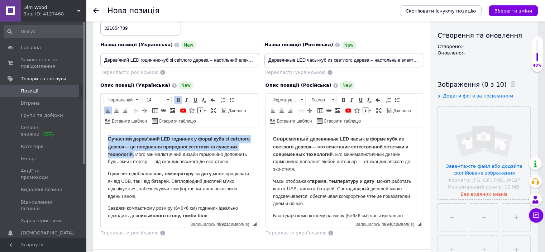
drag, startPoint x: 106, startPoint y: 138, endPoint x: 156, endPoint y: 154, distance: 52.5
click at [156, 154] on html "Сучасний дерев’яний LED годинни к у формі куба зі світлого дерева — це поєднанн…" at bounding box center [179, 243] width 157 height 230
click at [136, 100] on span at bounding box center [136, 100] width 7 height 8
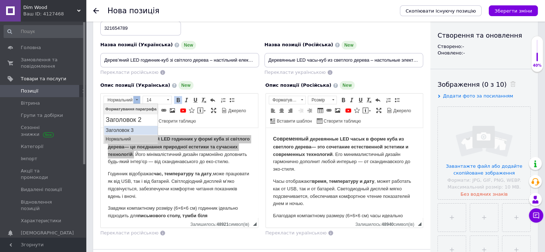
click at [128, 129] on h3 "Заголовок 3" at bounding box center [130, 130] width 51 height 6
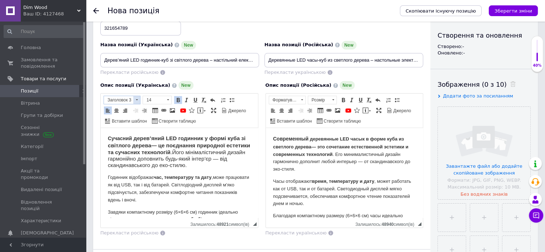
click at [136, 100] on span at bounding box center [136, 100] width 7 height 8
click at [129, 130] on h3 "Заголовок 3" at bounding box center [130, 130] width 51 height 6
click at [137, 100] on span at bounding box center [136, 100] width 7 height 8
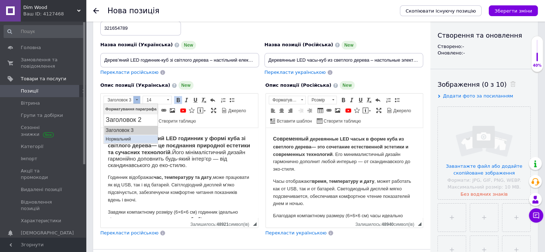
click at [124, 139] on p "Нормальний" at bounding box center [130, 138] width 51 height 5
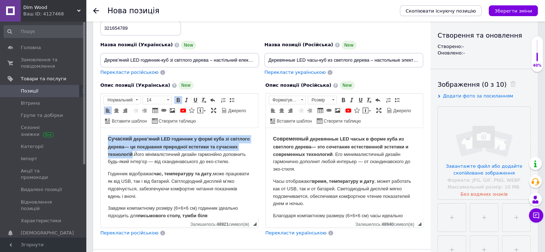
click at [177, 99] on span at bounding box center [178, 100] width 6 height 6
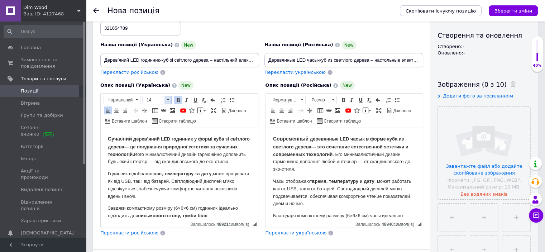
click at [168, 100] on span at bounding box center [167, 100] width 7 height 8
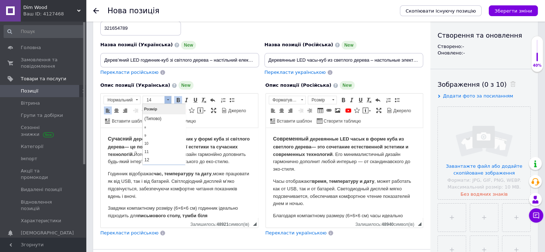
scroll to position [7, 0]
click at [147, 152] on span "12" at bounding box center [146, 152] width 5 height 5
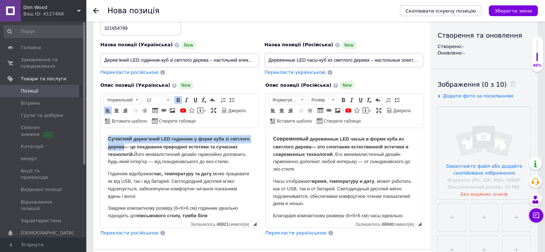
scroll to position [0, 0]
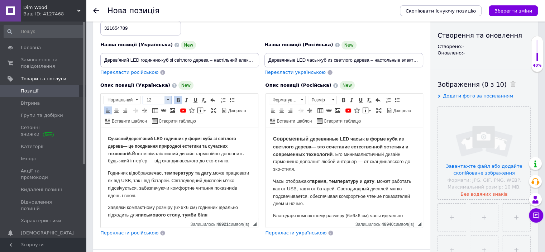
click at [166, 99] on span at bounding box center [167, 100] width 7 height 8
click at [157, 118] on link "(Типово)" at bounding box center [164, 118] width 42 height 8
click at [226, 165] on p "Сучасний дерев’яний LED годинник у формі куба зі світлого дерева — це поєднання…" at bounding box center [179, 150] width 143 height 30
click at [124, 138] on strong "Сучасний дерев’яний LED годинник у формі куба зі світлого дерева — це поєднання…" at bounding box center [177, 146] width 139 height 20
drag, startPoint x: 130, startPoint y: 139, endPoint x: 106, endPoint y: 138, distance: 23.7
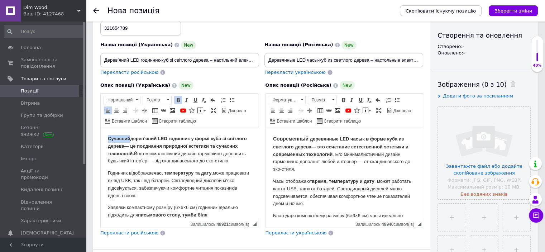
click at [106, 138] on html "Сучасний дерев’яний LED годинник у формі куба зі світлого дерева — це поєднання…" at bounding box center [179, 243] width 157 height 230
click at [135, 99] on span at bounding box center [136, 100] width 7 height 8
click at [128, 129] on h3 "Заголовок 3" at bounding box center [130, 130] width 51 height 6
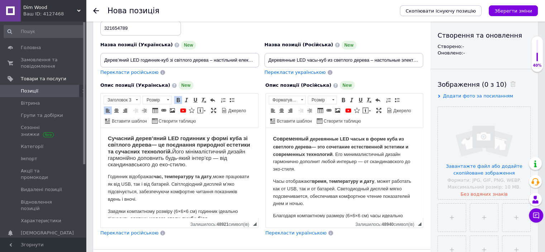
click at [241, 172] on body "Сучасний дерев’яний LED годинник у формі куба зі світлого дерева — це поєднання…" at bounding box center [179, 244] width 143 height 219
drag, startPoint x: 109, startPoint y: 137, endPoint x: 240, endPoint y: 167, distance: 134.4
click at [240, 167] on h3 "Сучасний дерев’яний LED годинник у формі куба зі світлого дерева — це поєднання…" at bounding box center [179, 151] width 143 height 33
click at [135, 100] on span at bounding box center [136, 100] width 7 height 8
click at [133, 108] on h1 "Форматування параграфа" at bounding box center [131, 109] width 54 height 10
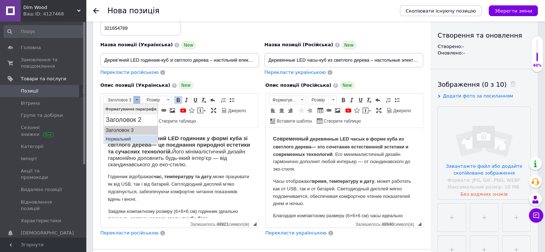
click at [124, 138] on p "Нормальний" at bounding box center [130, 138] width 51 height 5
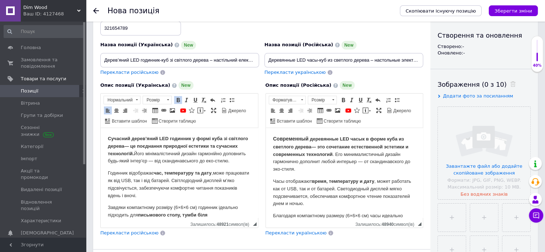
click at [234, 165] on p "Сучасний дерев’яний LED годинник у формі куба зі світлого дерева — це поєднання…" at bounding box center [179, 150] width 143 height 30
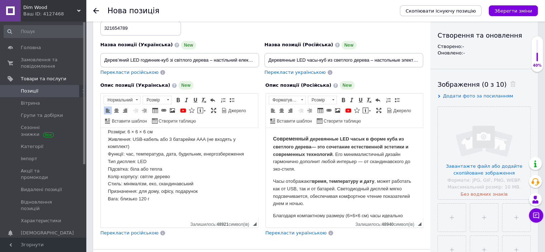
scroll to position [111, 0]
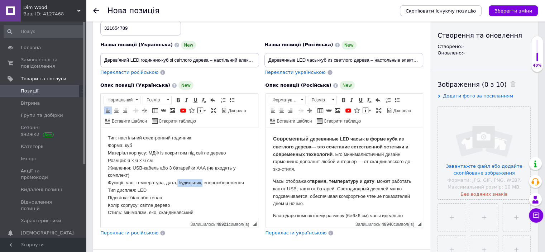
drag, startPoint x: 202, startPoint y: 185, endPoint x: 177, endPoint y: 183, distance: 24.8
click at [177, 183] on p "Тип: настільний електронний годинник Форма: куб Матеріал корпусу: МДФ із покрит…" at bounding box center [179, 186] width 143 height 104
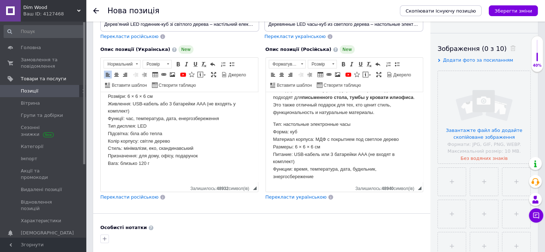
scroll to position [108, 0]
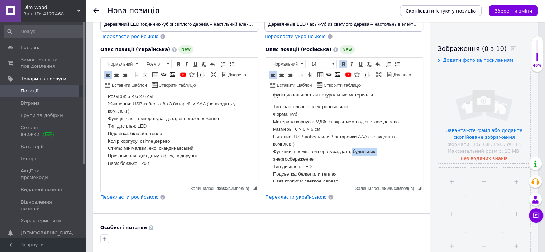
drag, startPoint x: 376, startPoint y: 152, endPoint x: 352, endPoint y: 153, distance: 24.1
click at [352, 153] on p "Тип: настольные электронные часы Форма: куб Материал корпуса: МДФ с покрытием п…" at bounding box center [344, 159] width 143 height 112
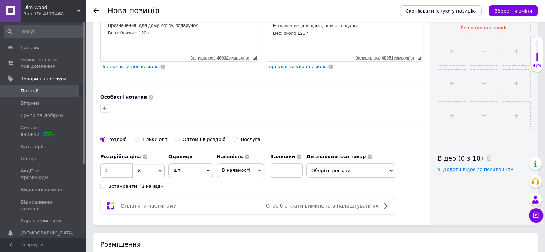
scroll to position [251, 0]
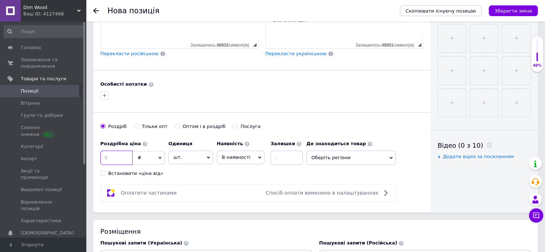
click at [106, 156] on input at bounding box center [116, 158] width 32 height 14
type input "419"
click at [277, 158] on input at bounding box center [287, 158] width 32 height 14
type input "1"
click at [391, 159] on span "Оберіть регіони" at bounding box center [351, 158] width 90 height 14
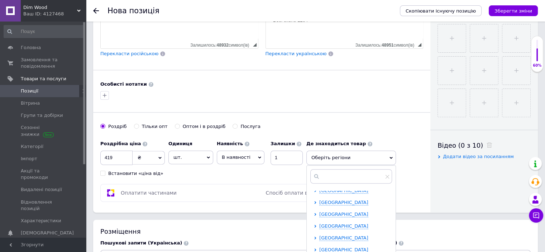
scroll to position [148, 0]
click at [349, 200] on span "[GEOGRAPHIC_DATA]" at bounding box center [343, 200] width 49 height 5
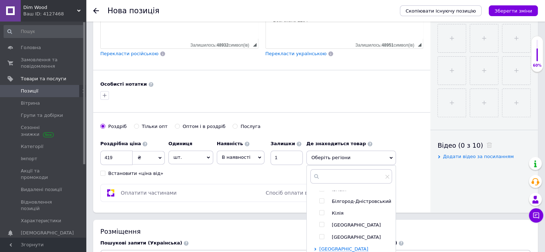
scroll to position [183, 0]
click at [320, 210] on input "checkbox" at bounding box center [321, 212] width 5 height 5
checkbox input "true"
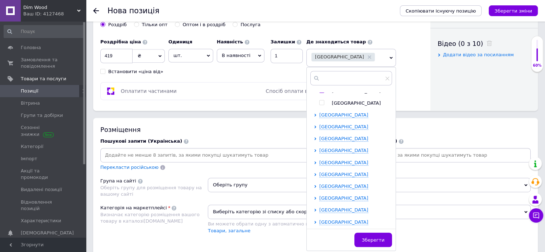
scroll to position [394, 0]
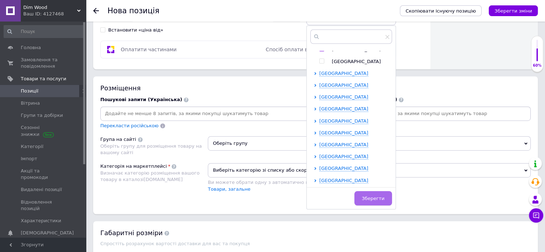
click at [373, 199] on span "Зберегти" at bounding box center [373, 198] width 23 height 5
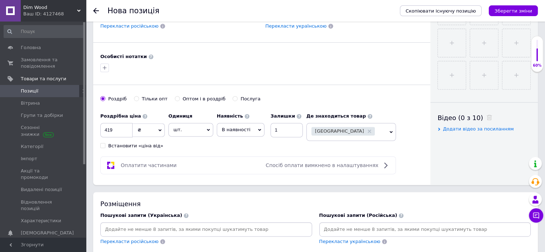
scroll to position [323, 0]
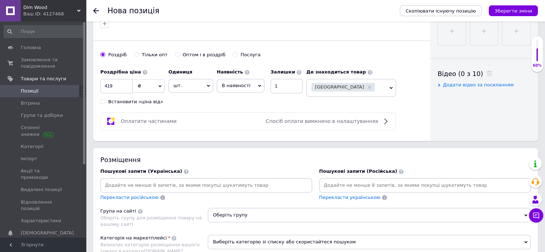
click at [111, 185] on input at bounding box center [206, 185] width 209 height 11
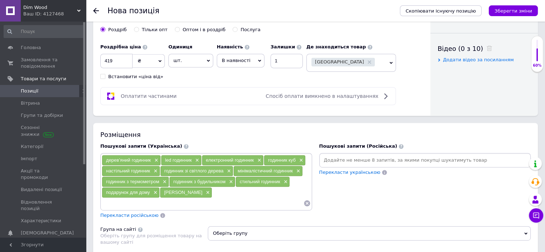
scroll to position [358, 0]
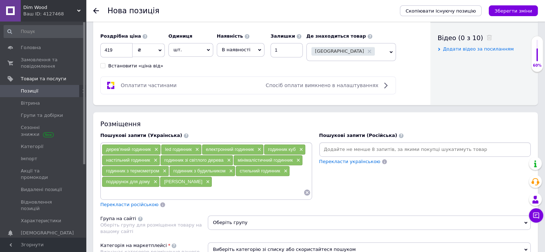
click at [146, 202] on span "Перекласти російською" at bounding box center [129, 204] width 58 height 5
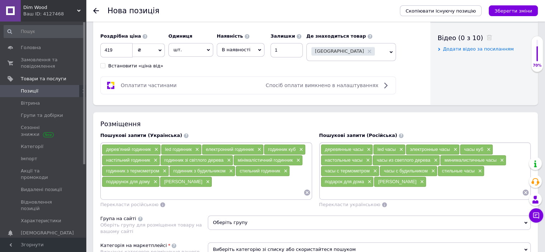
scroll to position [394, 0]
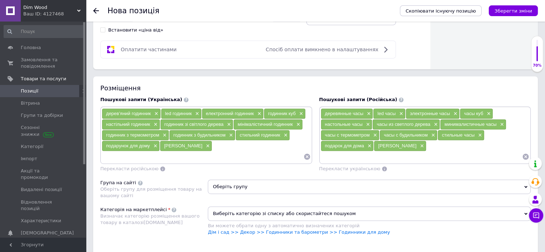
click at [223, 180] on span "Оберіть групу" at bounding box center [369, 187] width 323 height 14
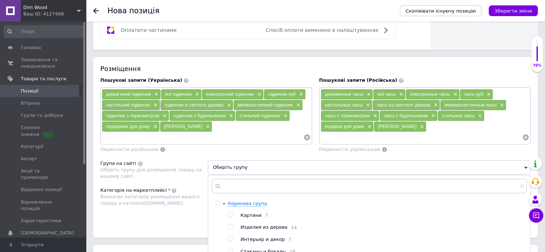
scroll to position [466, 0]
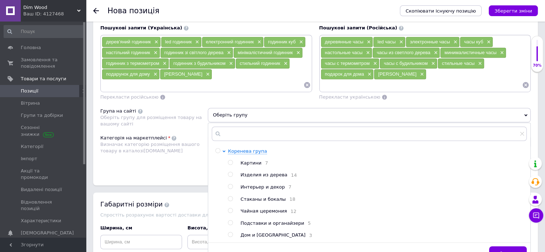
click at [230, 184] on input "radio" at bounding box center [230, 186] width 5 height 5
radio input "true"
click at [501, 251] on span "Зберегти" at bounding box center [508, 253] width 23 height 5
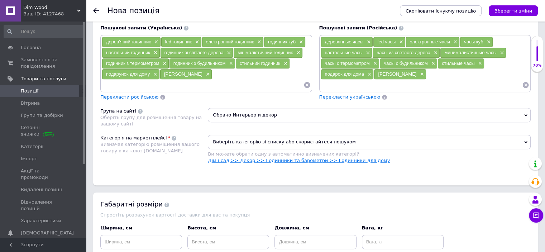
click at [351, 158] on link "Дім і сад >> Декор >> Годинники та барометри >> Годинники для дому" at bounding box center [299, 160] width 182 height 5
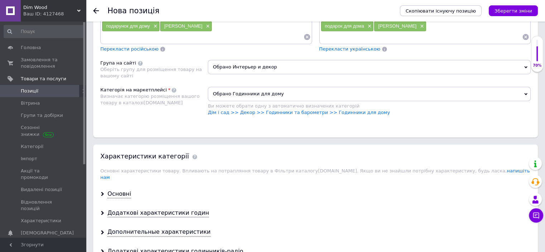
scroll to position [538, 0]
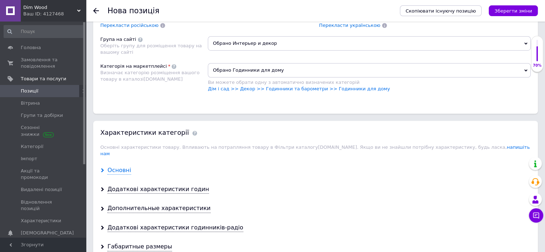
drag, startPoint x: 114, startPoint y: 150, endPoint x: 119, endPoint y: 151, distance: 4.7
click at [115, 166] on div "Основні" at bounding box center [120, 170] width 24 height 8
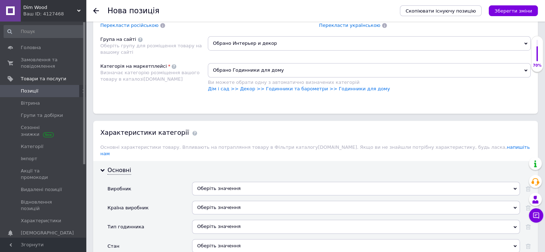
click at [204, 201] on div "Оберіть значення" at bounding box center [356, 208] width 328 height 14
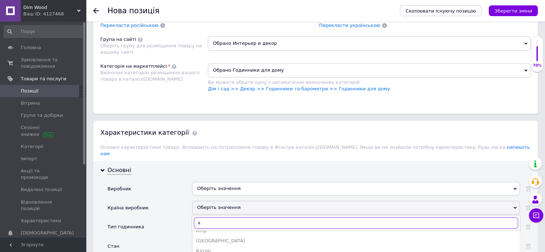
scroll to position [0, 0]
type input "к"
click at [214, 234] on div "[GEOGRAPHIC_DATA]" at bounding box center [356, 237] width 320 height 6
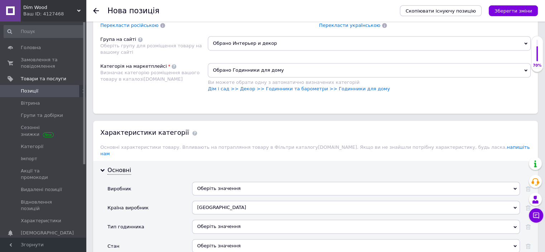
click at [201, 220] on div "Оберіть значення" at bounding box center [356, 227] width 328 height 14
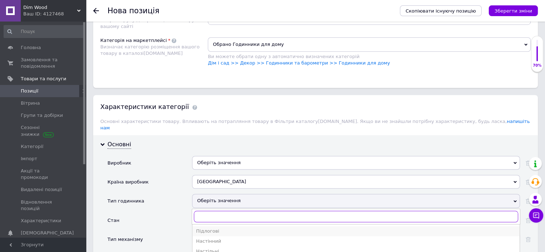
scroll to position [573, 0]
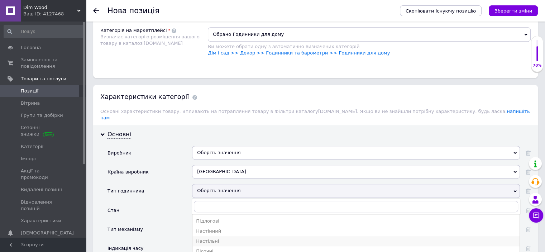
click at [211, 238] on div "Настільні" at bounding box center [356, 241] width 320 height 6
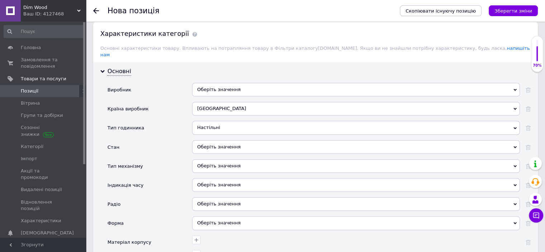
scroll to position [645, 0]
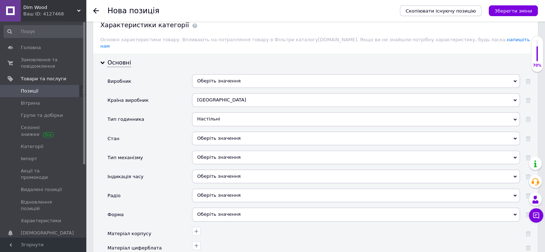
click at [205, 132] on div "Оберіть значення" at bounding box center [356, 139] width 328 height 14
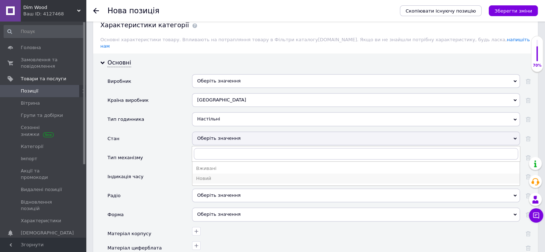
click at [207, 175] on div "Новий" at bounding box center [356, 178] width 320 height 6
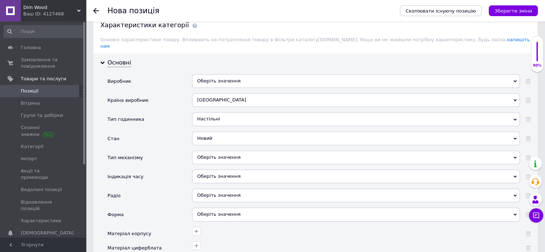
click at [201, 151] on div "Оберіть значення" at bounding box center [356, 158] width 328 height 14
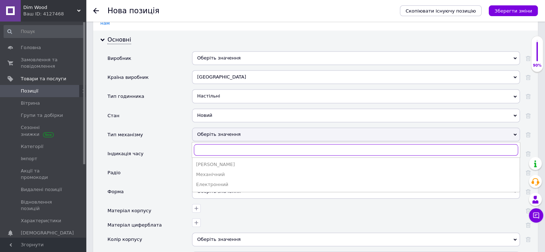
scroll to position [681, 0]
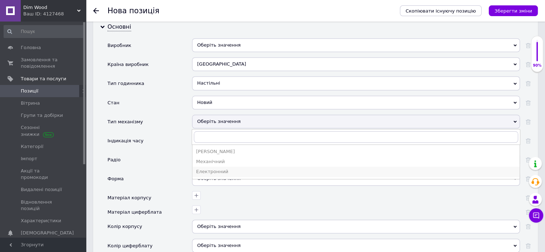
click at [219, 168] on div "Електронний" at bounding box center [356, 171] width 320 height 6
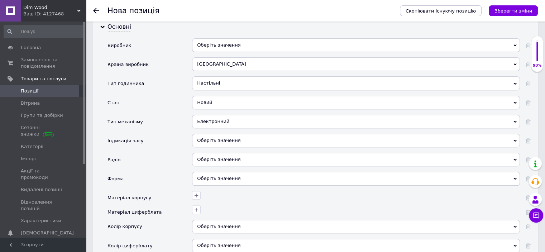
click at [215, 134] on div "Оберіть значення" at bounding box center [356, 141] width 328 height 14
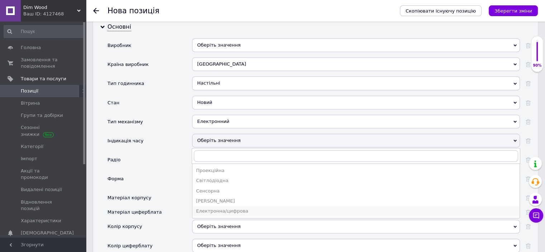
click at [225, 208] on div "Електронна/цифрова" at bounding box center [356, 211] width 320 height 6
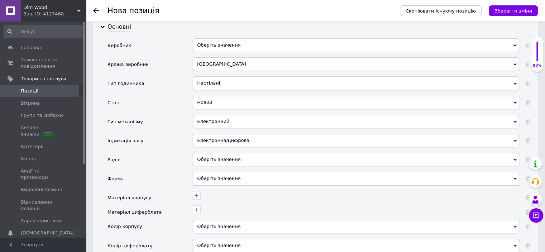
click at [213, 153] on span "Оберіть значення" at bounding box center [356, 160] width 328 height 14
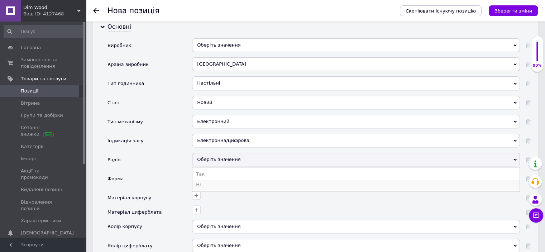
click at [206, 180] on li "Ні" at bounding box center [355, 185] width 327 height 10
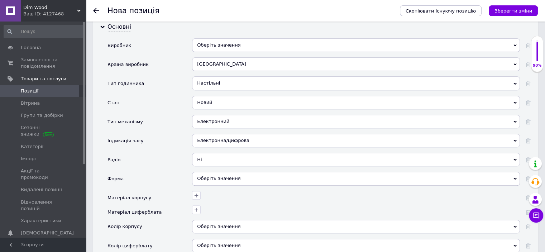
click at [207, 172] on div "Оберіть значення" at bounding box center [356, 179] width 328 height 14
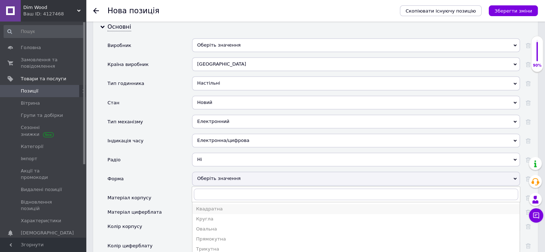
click at [214, 206] on div "Квадратна" at bounding box center [356, 209] width 320 height 6
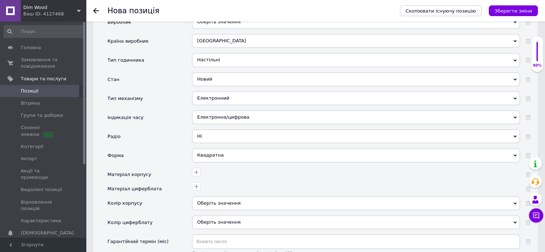
scroll to position [717, 0]
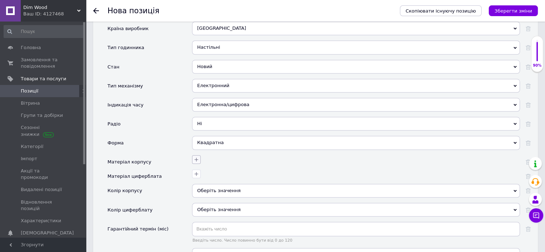
click at [196, 158] on icon "button" at bounding box center [197, 160] width 4 height 4
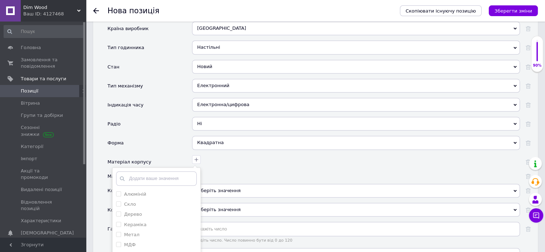
click at [171, 136] on div "Форма" at bounding box center [150, 145] width 85 height 19
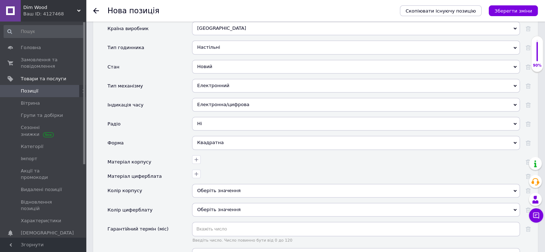
click at [201, 184] on div "Оберіть значення" at bounding box center [356, 191] width 328 height 14
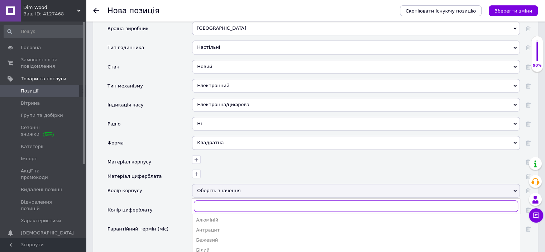
scroll to position [0, 0]
click at [214, 238] on div "Бежевий" at bounding box center [356, 241] width 320 height 6
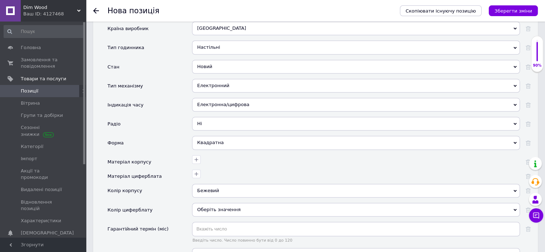
click at [206, 203] on div "Оберіть значення" at bounding box center [356, 210] width 328 height 14
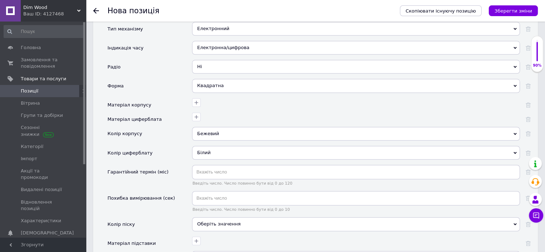
scroll to position [788, 0]
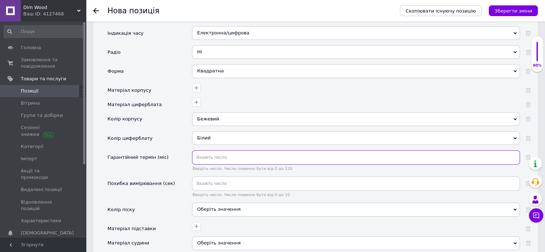
click at [215, 150] on input "text" at bounding box center [356, 157] width 328 height 14
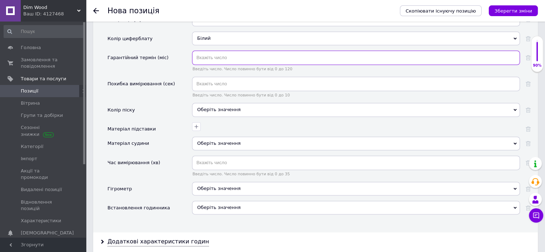
scroll to position [896, 0]
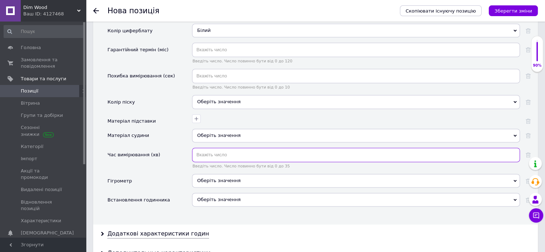
click at [200, 148] on input "text" at bounding box center [356, 155] width 328 height 14
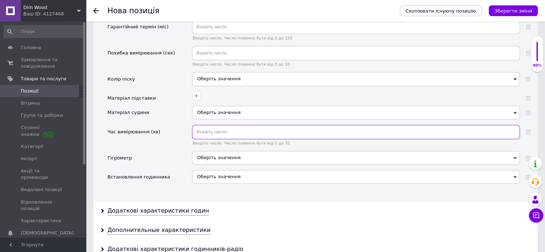
scroll to position [932, 0]
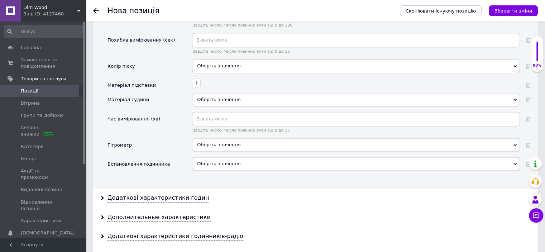
click at [199, 157] on div "Оберіть значення" at bounding box center [356, 164] width 328 height 14
click at [176, 157] on div "Встановлення годинника" at bounding box center [150, 166] width 85 height 19
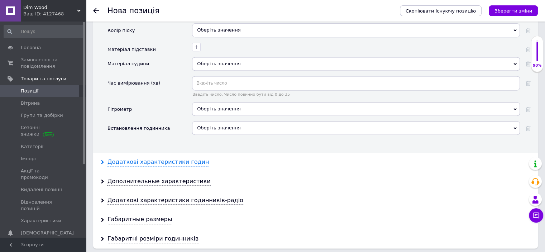
click at [172, 158] on div "Додаткові характеристики годин" at bounding box center [158, 162] width 101 height 8
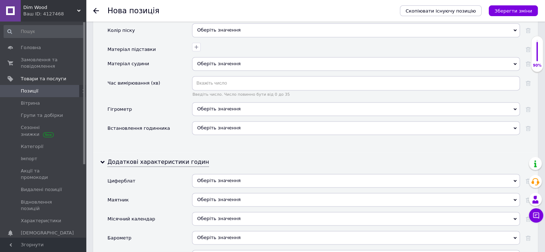
click at [227, 174] on div "Оберіть значення" at bounding box center [356, 181] width 328 height 14
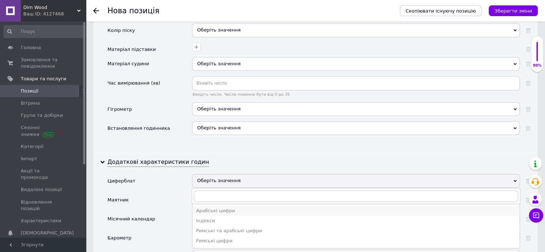
click at [222, 207] on div "Арабські цифри" at bounding box center [356, 210] width 320 height 6
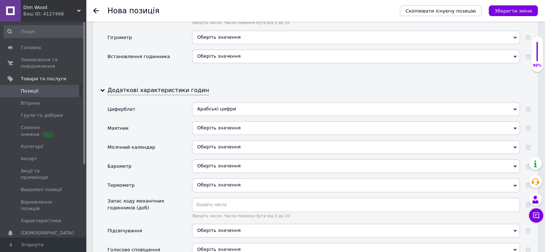
scroll to position [1075, 0]
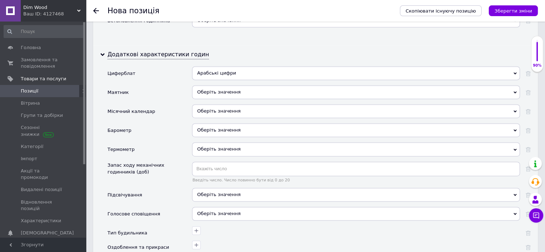
click at [202, 192] on span "Оберіть значення" at bounding box center [218, 194] width 43 height 5
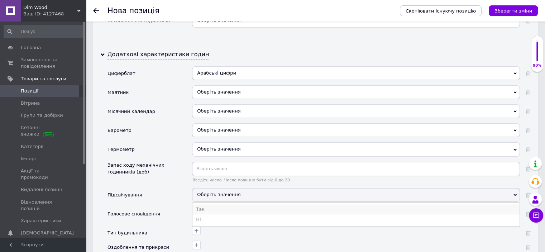
click at [200, 204] on li "Так" at bounding box center [355, 209] width 327 height 10
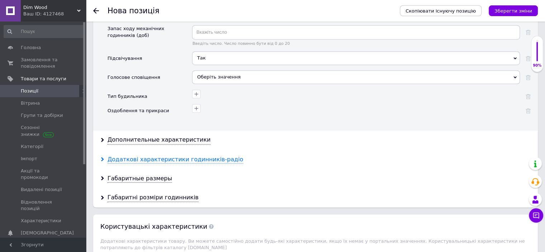
scroll to position [1218, 0]
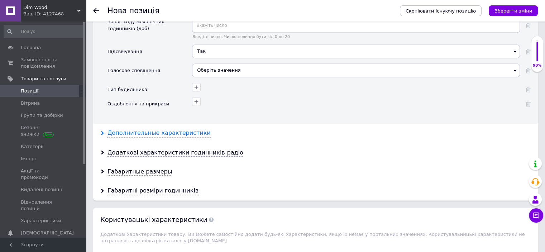
click at [181, 129] on div "Дополнительные характеристики" at bounding box center [159, 133] width 103 height 8
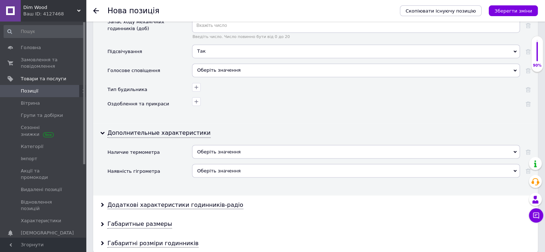
click at [211, 149] on span "Оберіть значення" at bounding box center [218, 151] width 43 height 5
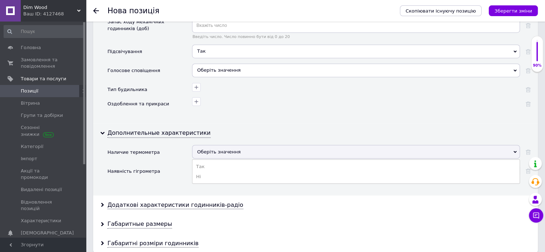
click at [176, 164] on div "Наявність гігрометра" at bounding box center [150, 173] width 85 height 19
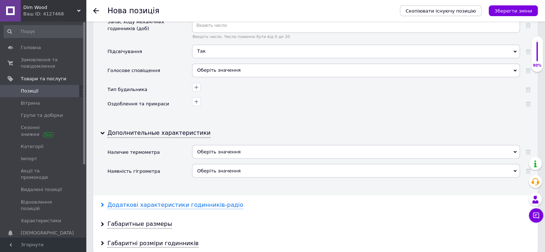
click at [188, 201] on div "Додаткові характеристики годинників-радіо" at bounding box center [176, 205] width 136 height 8
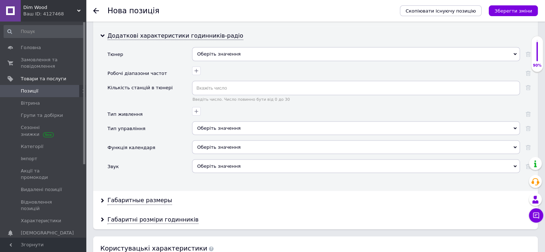
scroll to position [1433, 0]
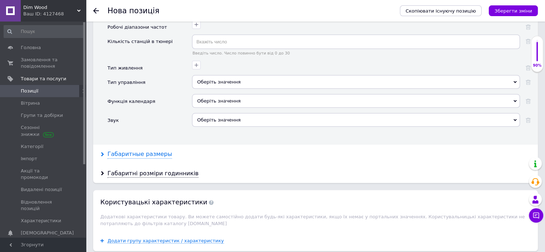
click at [142, 150] on div "Габаритные размеры" at bounding box center [140, 154] width 65 height 8
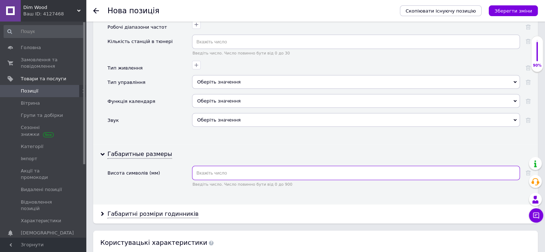
click at [200, 166] on input "text" at bounding box center [356, 173] width 328 height 14
type input "6"
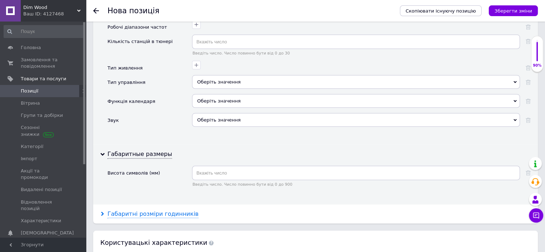
click at [164, 210] on div "Габаритні розміри годинників" at bounding box center [153, 214] width 91 height 8
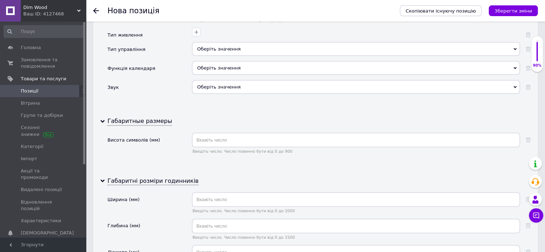
scroll to position [1505, 0]
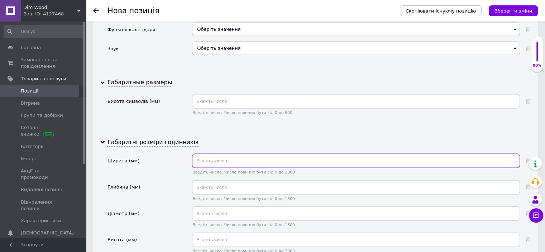
click at [204, 154] on input "text" at bounding box center [356, 161] width 328 height 14
type input "60"
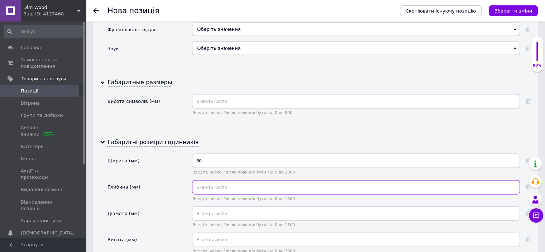
drag, startPoint x: 206, startPoint y: 159, endPoint x: 205, endPoint y: 166, distance: 6.9
click at [205, 180] on input "text" at bounding box center [356, 187] width 328 height 14
type input "60"
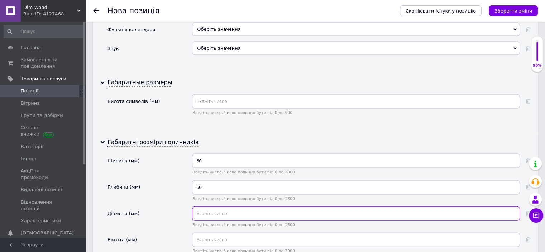
click at [207, 206] on input "text" at bounding box center [356, 213] width 328 height 14
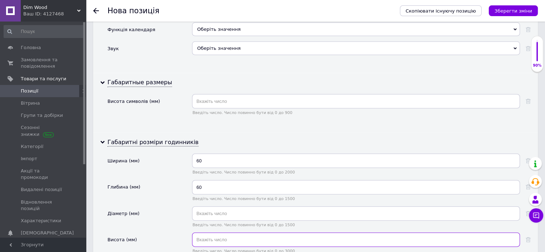
click at [199, 233] on input "text" at bounding box center [356, 240] width 328 height 14
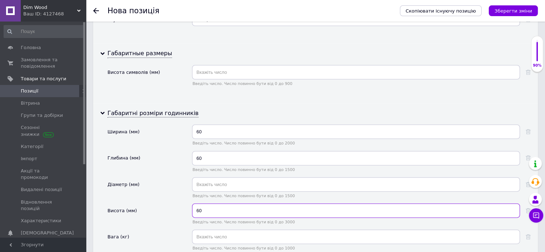
scroll to position [1577, 0]
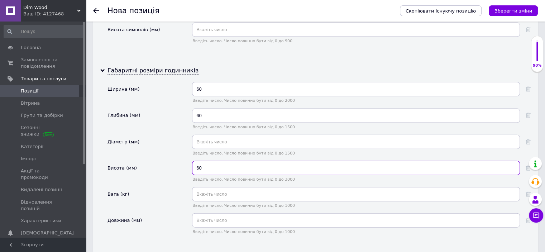
type input "60"
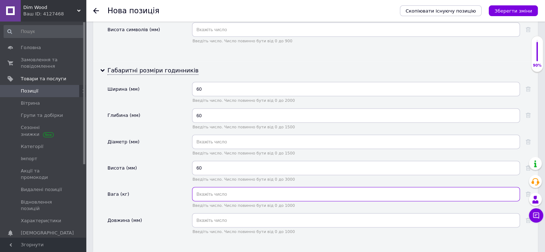
click at [200, 187] on input "text" at bounding box center [356, 194] width 328 height 14
type input "1"
type input "0.120"
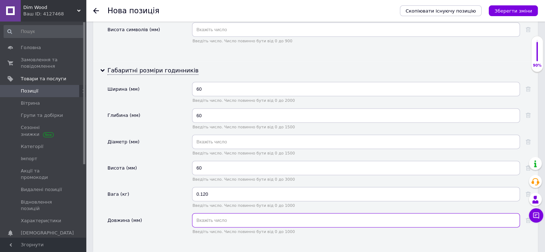
click at [196, 213] on input "text" at bounding box center [356, 220] width 328 height 14
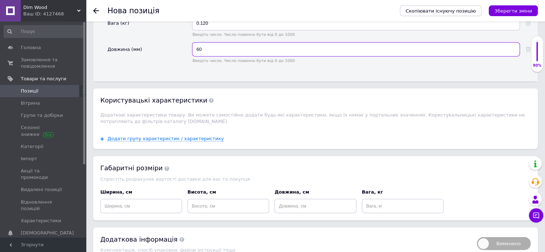
scroll to position [1756, 0]
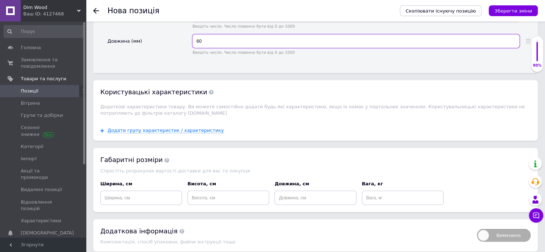
type input "60"
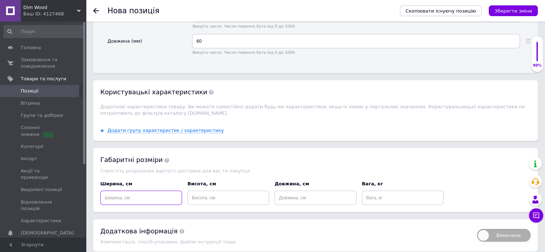
click at [106, 191] on input at bounding box center [141, 198] width 82 height 14
type input "6"
click at [194, 191] on input at bounding box center [228, 198] width 82 height 14
type input "6"
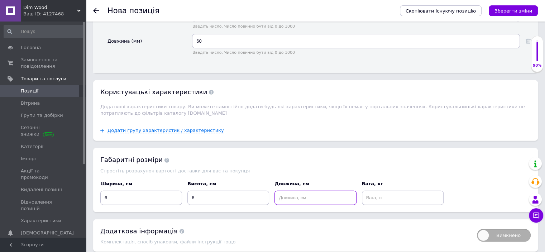
click at [288, 191] on input at bounding box center [316, 198] width 82 height 14
type input "6"
click at [380, 191] on input at bounding box center [403, 198] width 82 height 14
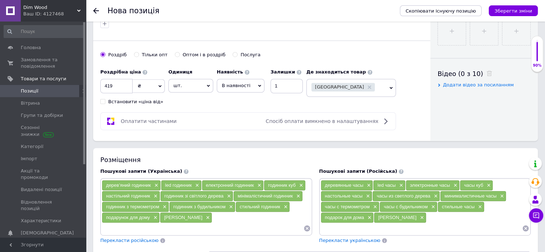
scroll to position [179, 0]
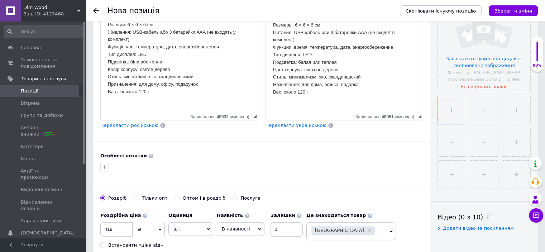
type input "0.120"
click at [444, 113] on input "file" at bounding box center [452, 110] width 28 height 28
type input "C:\fakepath\unnamed (2).jpg"
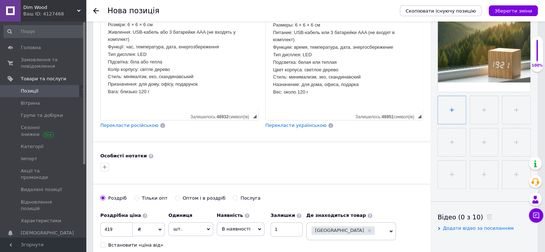
click at [450, 113] on input "file" at bounding box center [452, 110] width 28 height 28
type input "C:\fakepath\abcbb023-5054-4618-9290-518d6cc5d08b.jpg"
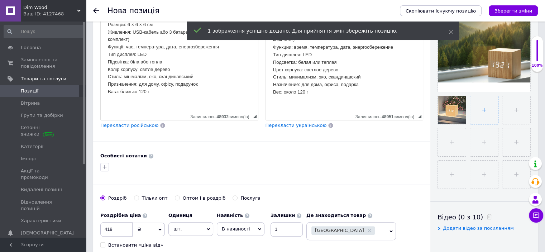
click at [480, 112] on input "file" at bounding box center [484, 110] width 28 height 28
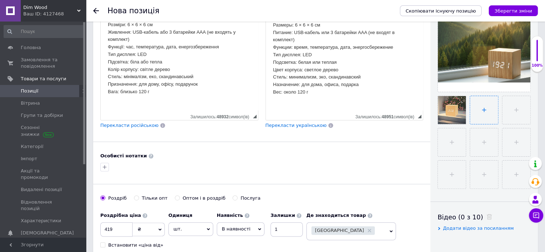
type input "C:\fakepath\9990ba0b-51e4-48fd-b32c-d11169e869c5.jpg"
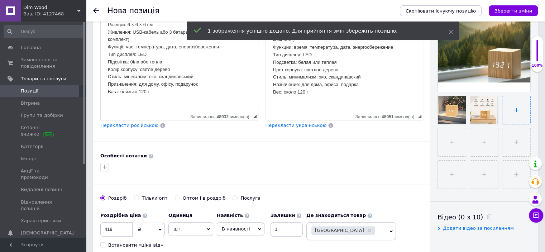
click at [517, 106] on input "file" at bounding box center [516, 110] width 28 height 28
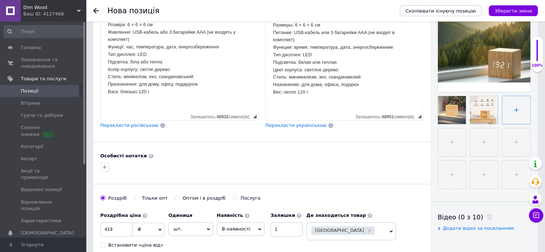
type input "C:\fakepath\unnamed.jpg"
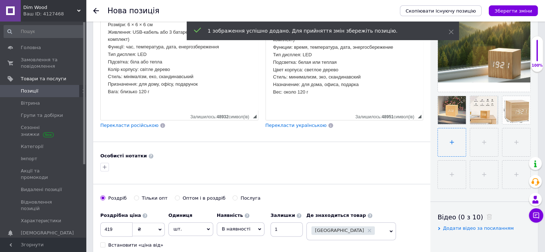
click at [450, 140] on input "file" at bounding box center [452, 142] width 28 height 28
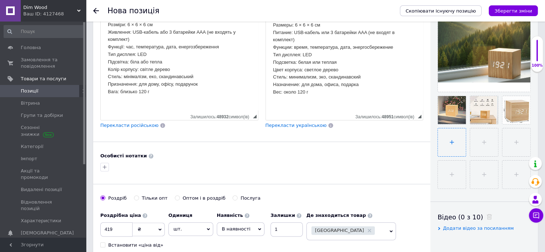
type input "C:\fakepath\fe74252f-240d-4e53-a6e6-8ab04de84636.jpg"
click at [508, 10] on icon "Зберегти зміни" at bounding box center [514, 10] width 38 height 5
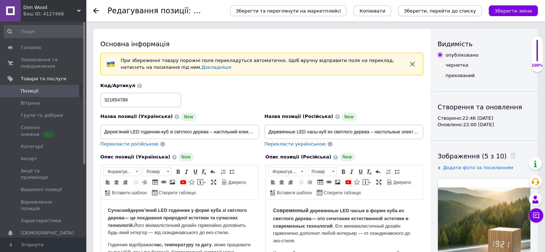
click at [429, 11] on icon "Зберегти, перейти до списку" at bounding box center [440, 10] width 72 height 5
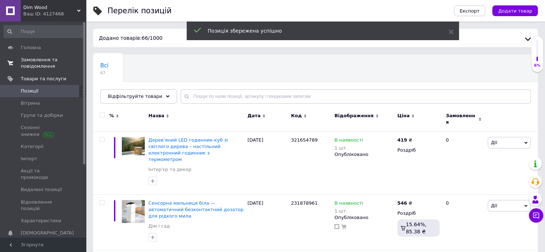
click at [43, 63] on span "Замовлення та повідомлення" at bounding box center [44, 63] width 46 height 13
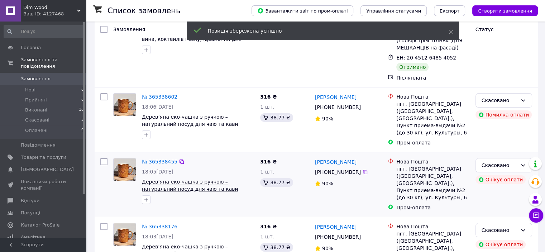
scroll to position [108, 0]
